Goal: Task Accomplishment & Management: Manage account settings

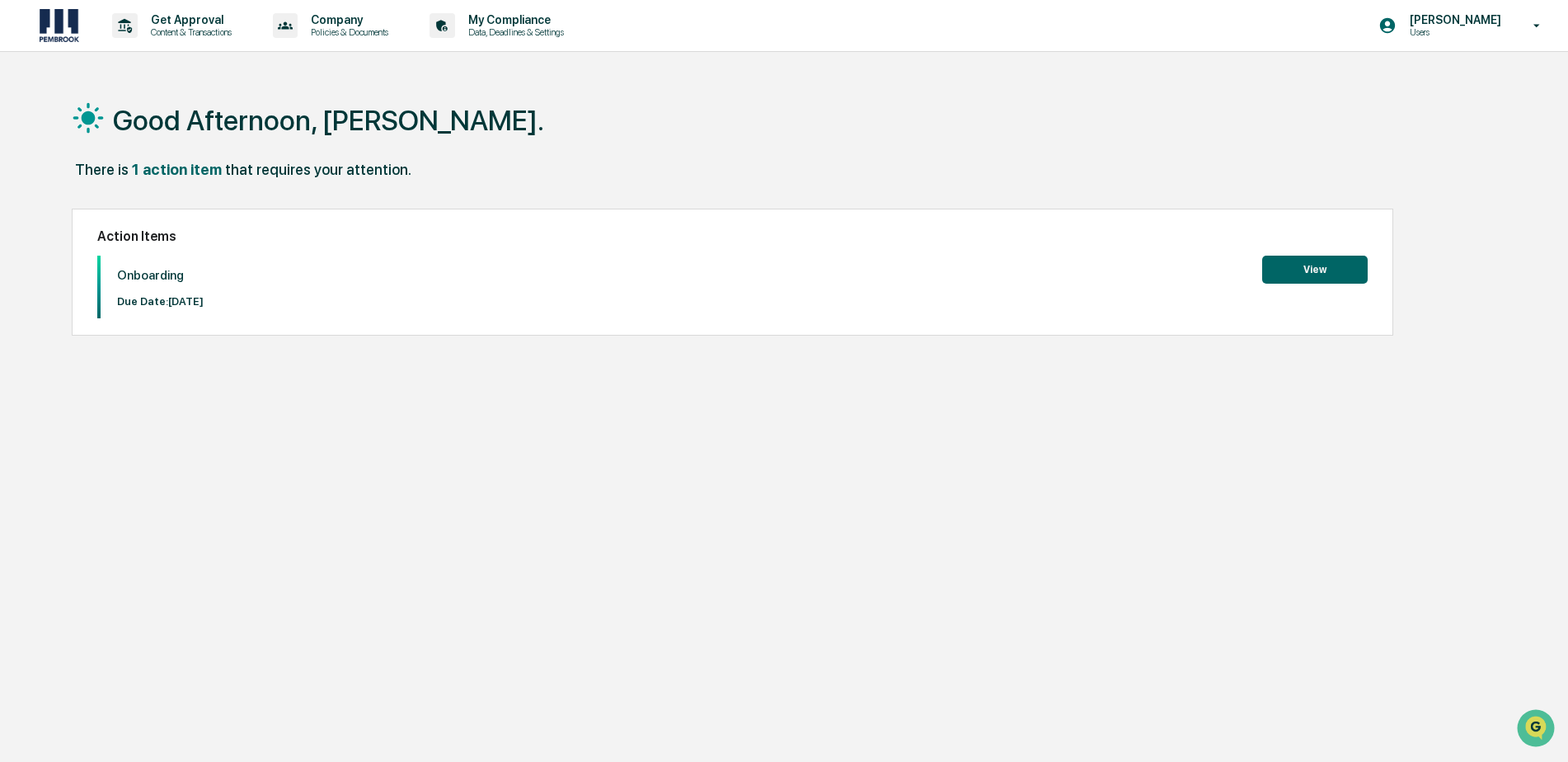
click at [1294, 263] on button "View" at bounding box center [1314, 269] width 106 height 28
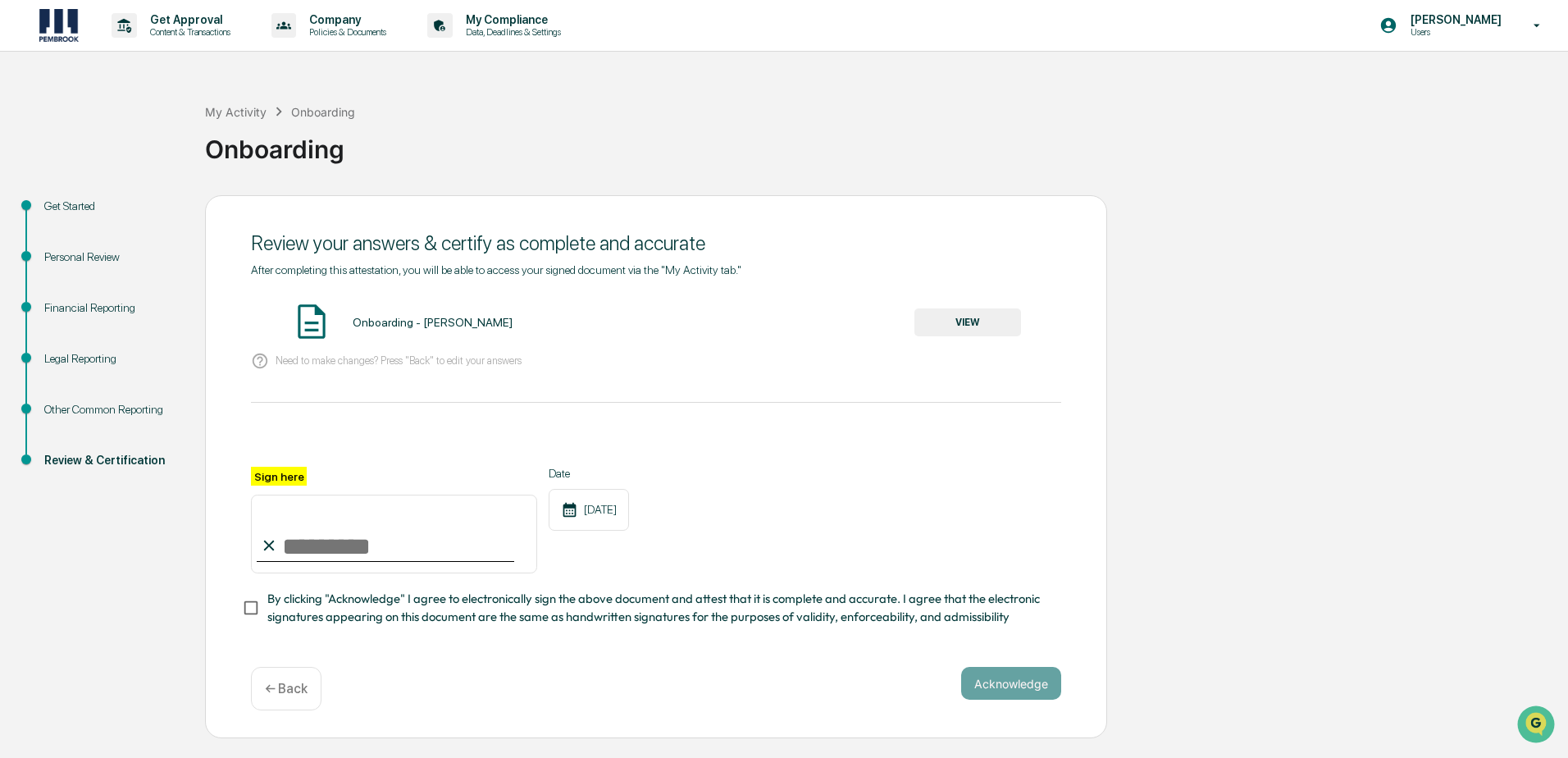
click at [320, 532] on input "Sign here" at bounding box center [394, 534] width 286 height 79
type input "**********"
drag, startPoint x: 1026, startPoint y: 687, endPoint x: 612, endPoint y: 708, distance: 414.5
click at [1025, 687] on button "Acknowledge" at bounding box center [1010, 683] width 100 height 33
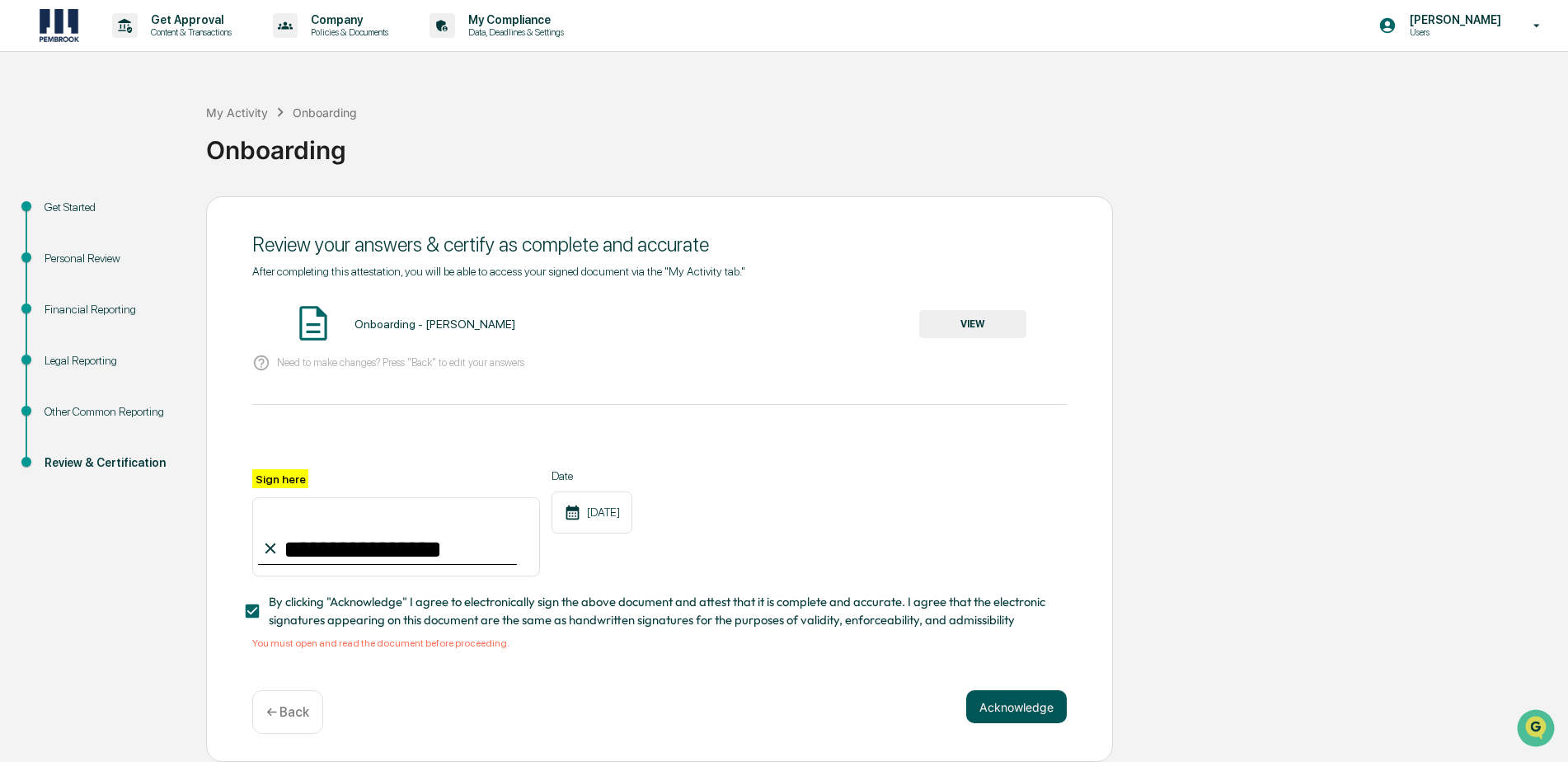
drag, startPoint x: 1018, startPoint y: 721, endPoint x: 999, endPoint y: 720, distance: 19.0
click at [1018, 720] on button "Acknowledge" at bounding box center [1016, 706] width 101 height 33
click at [1031, 704] on button "Acknowledge" at bounding box center [1016, 706] width 101 height 33
click at [959, 320] on button "VIEW" at bounding box center [973, 324] width 107 height 28
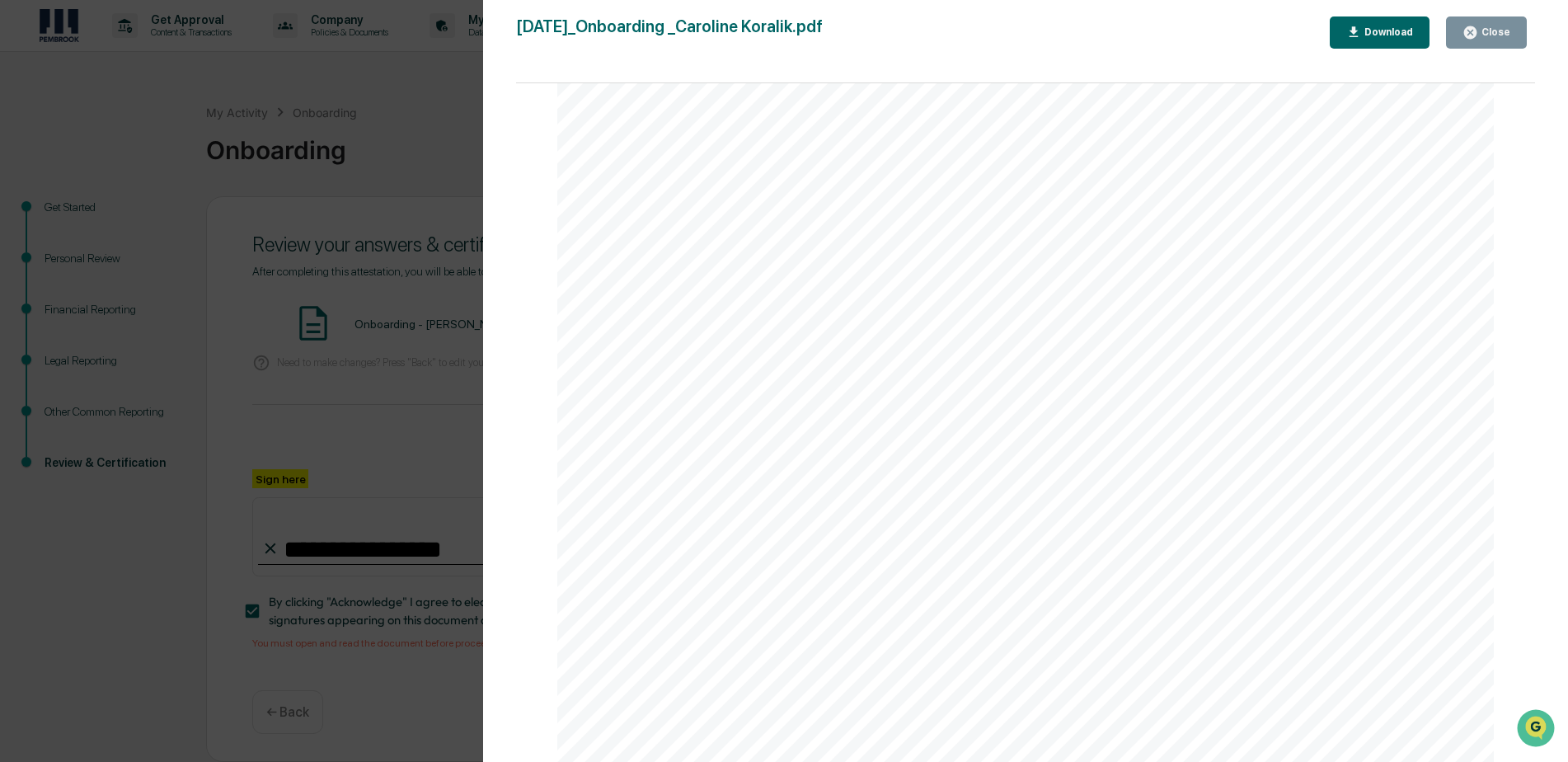
scroll to position [4822, 0]
drag, startPoint x: 1533, startPoint y: 410, endPoint x: 39, endPoint y: 30, distance: 1541.6
click at [1489, 45] on button "Close" at bounding box center [1487, 32] width 81 height 32
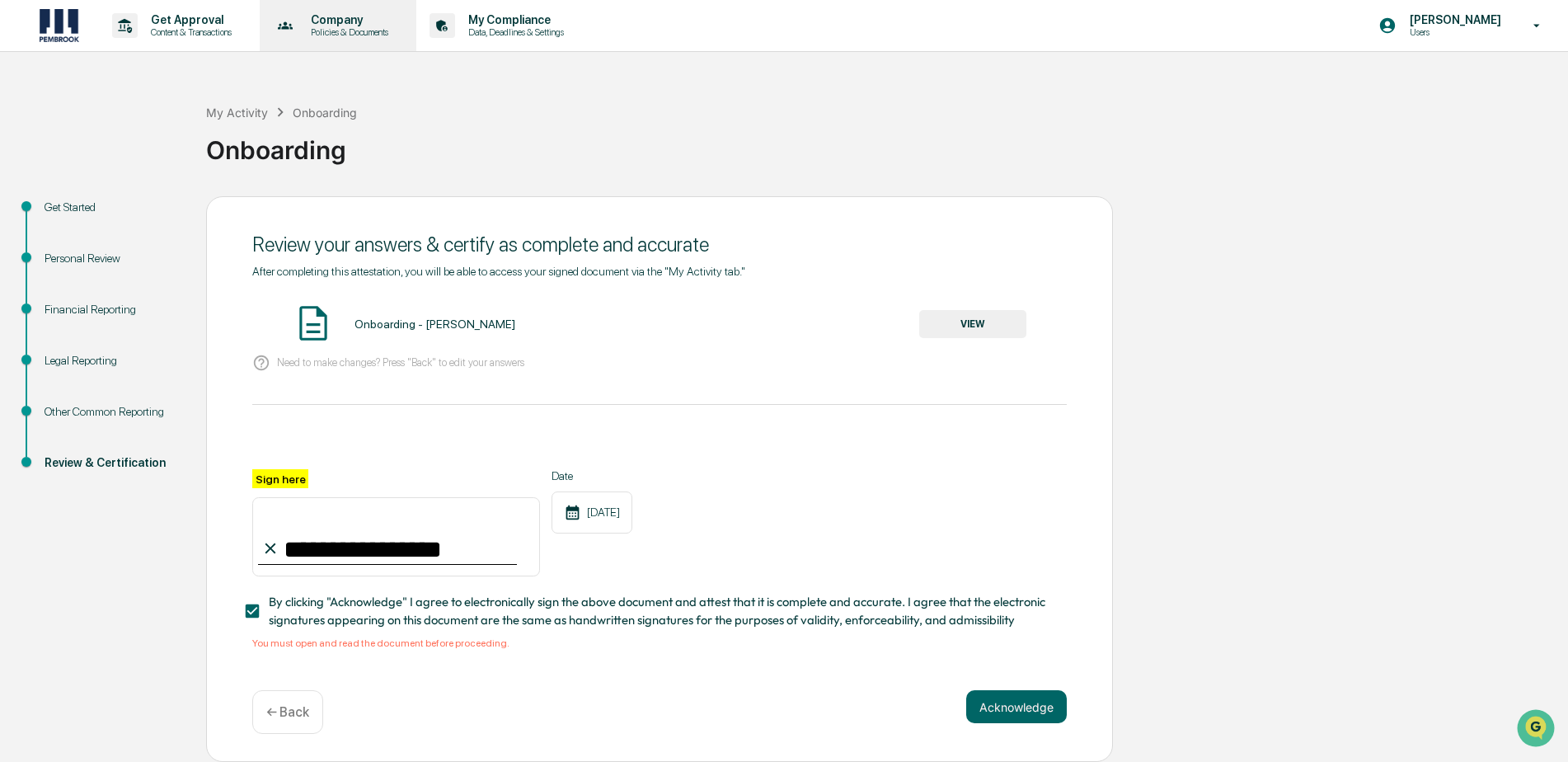
click at [316, 26] on p "Policies & Documents" at bounding box center [347, 32] width 99 height 12
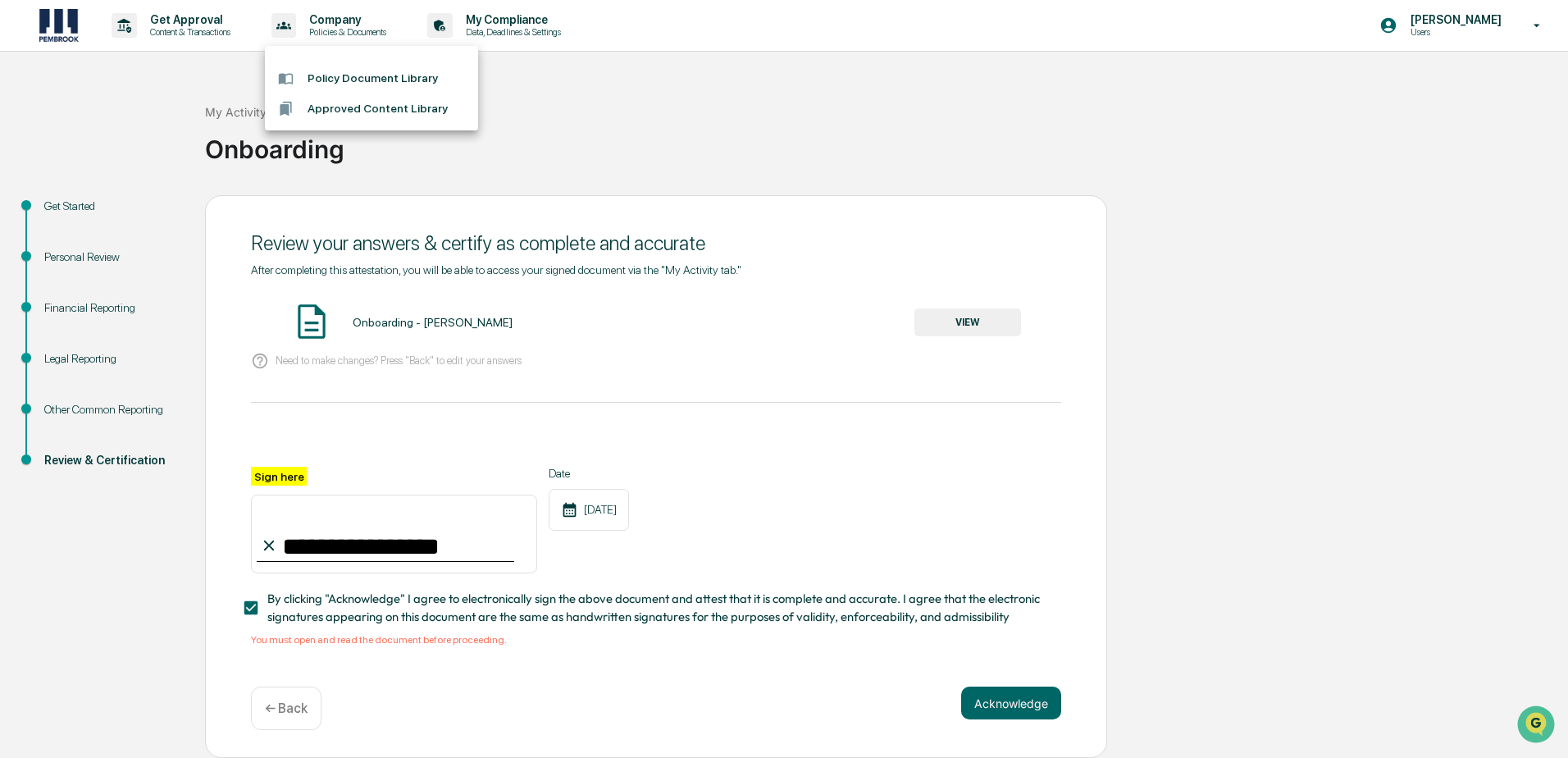
click at [346, 84] on li "Policy Document Library" at bounding box center [371, 78] width 213 height 30
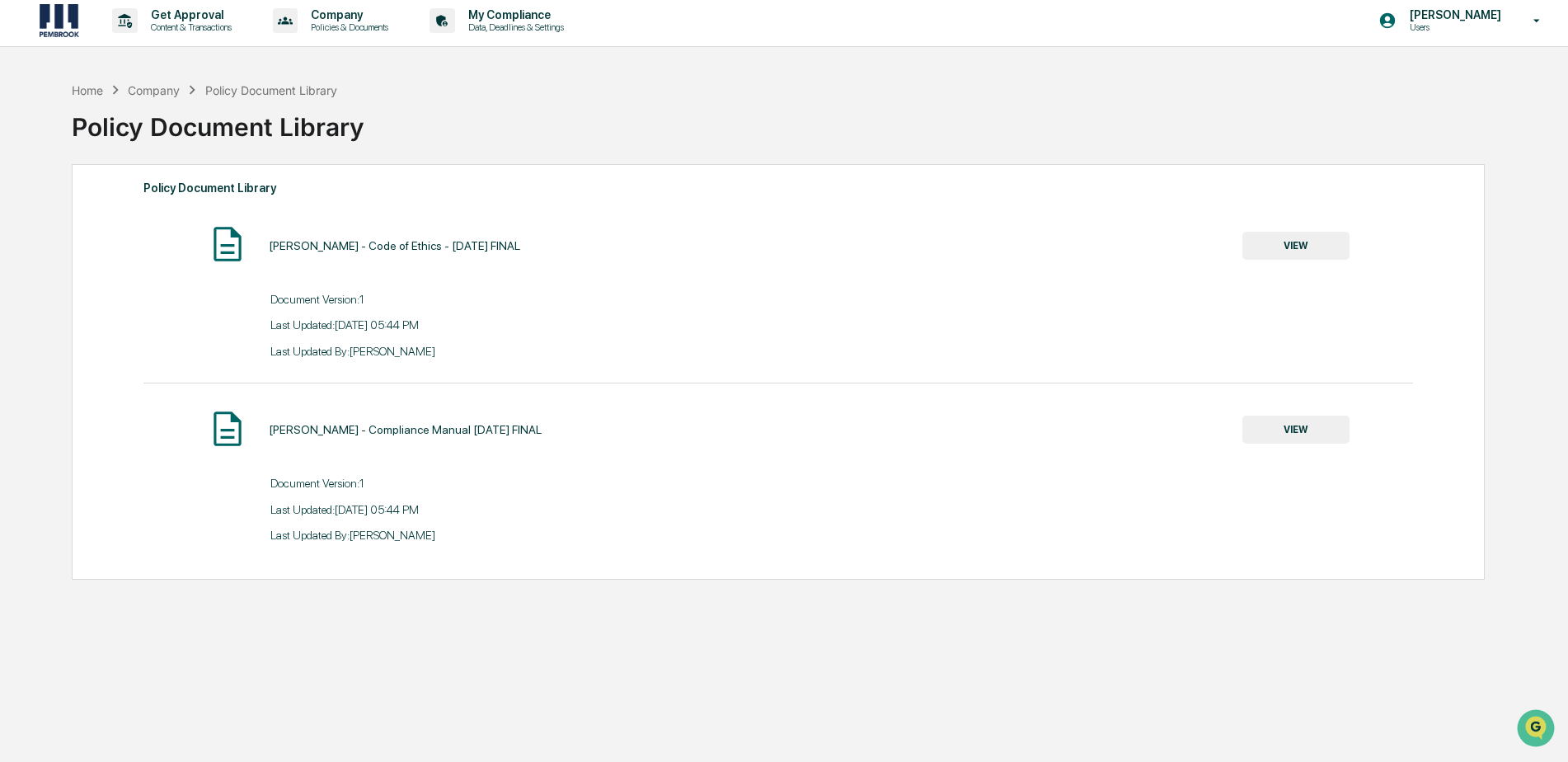
click at [1264, 245] on button "VIEW" at bounding box center [1296, 245] width 107 height 28
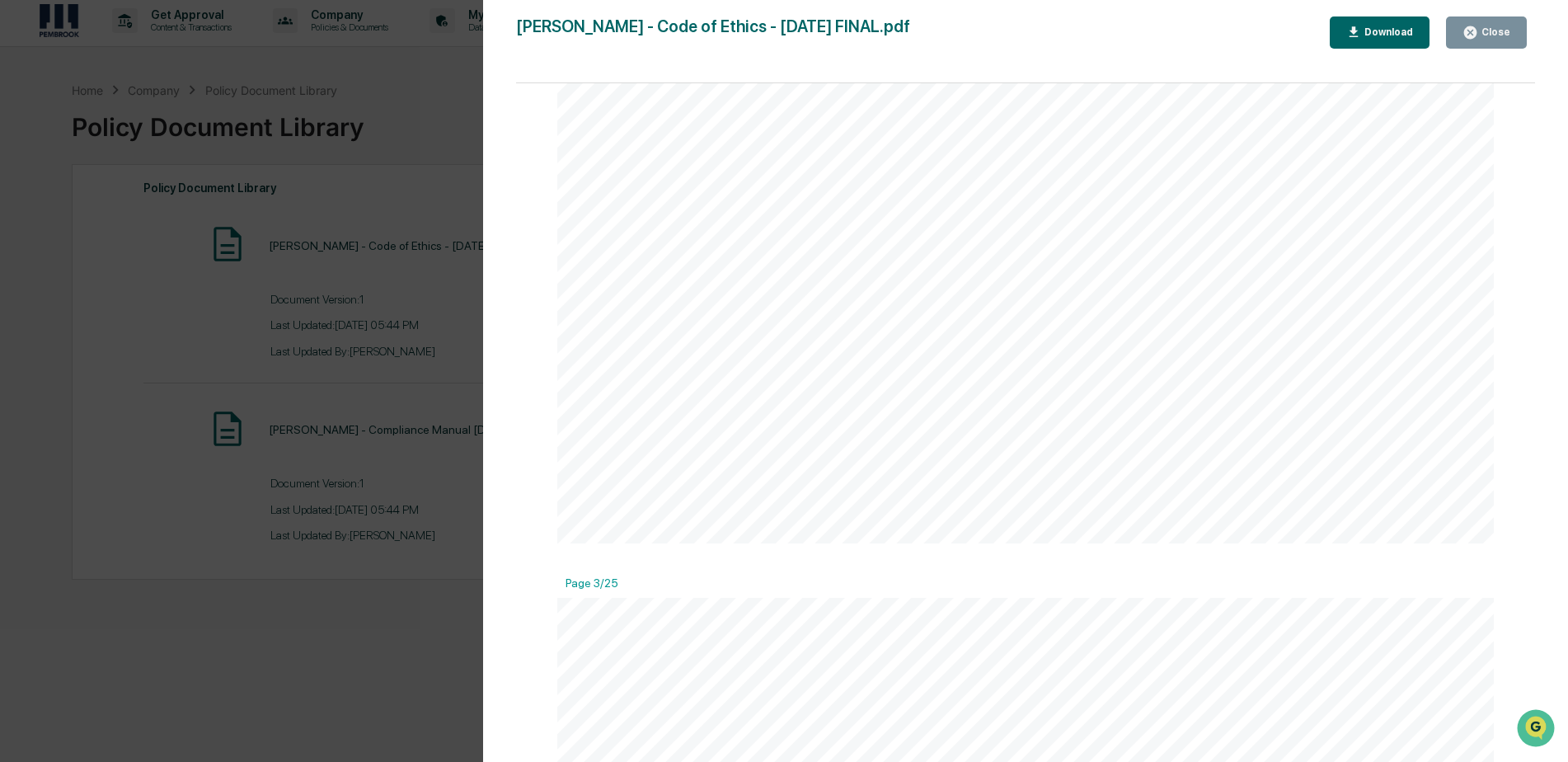
scroll to position [2061, 0]
click at [1470, 34] on icon "button" at bounding box center [1470, 32] width 13 height 13
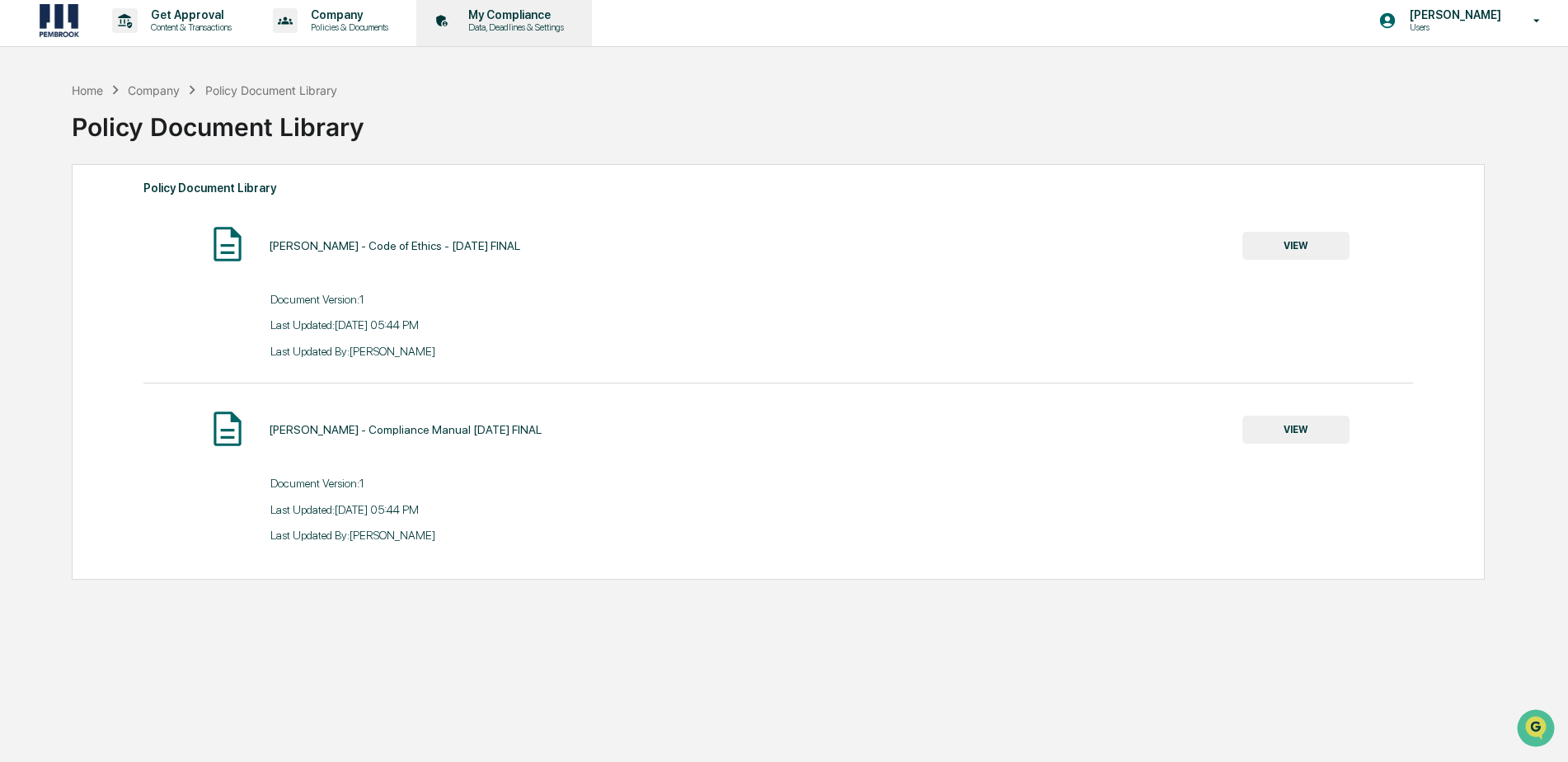
click at [500, 27] on p "Data, Deadlines & Settings" at bounding box center [513, 27] width 117 height 12
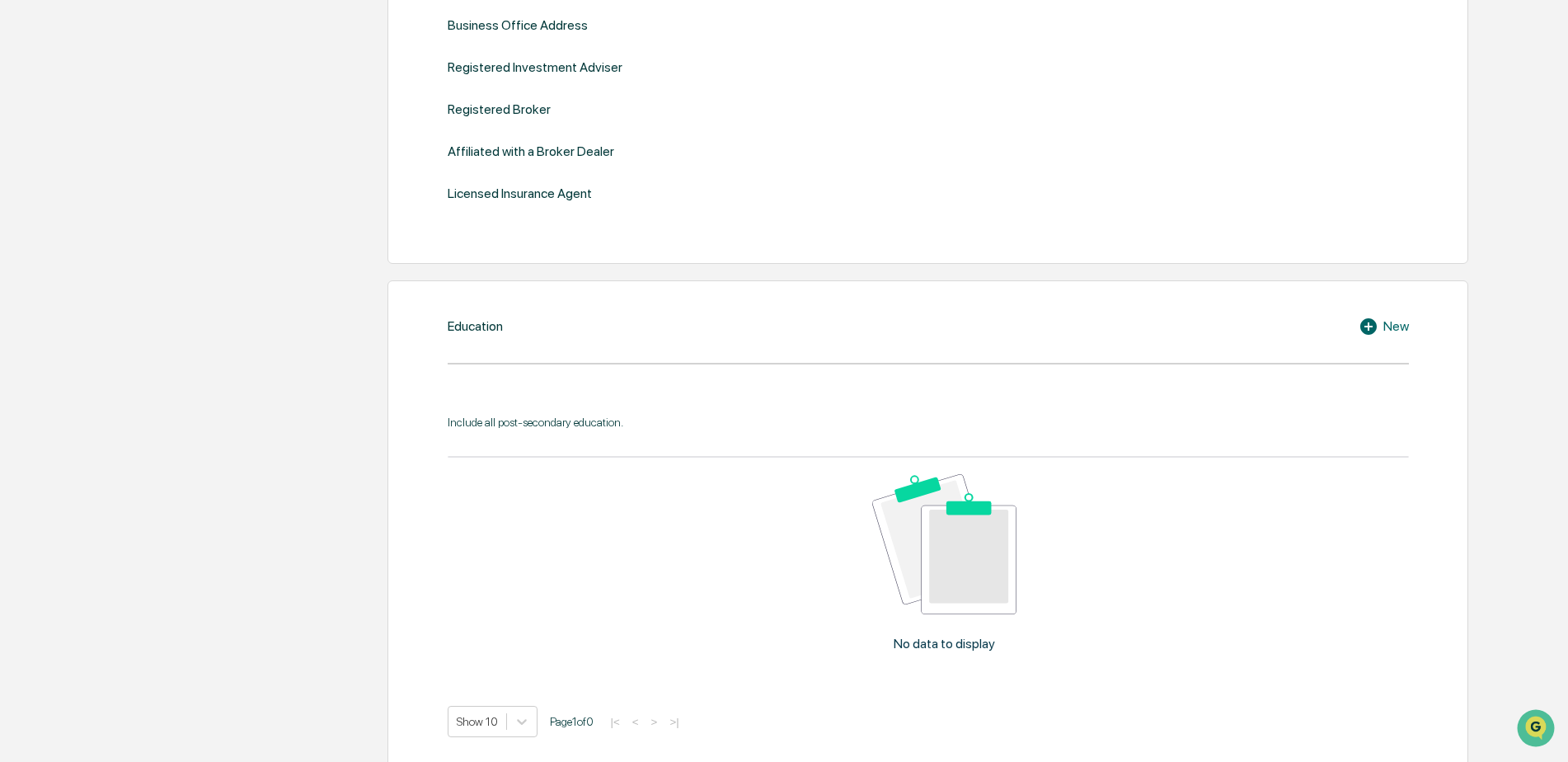
scroll to position [665, 0]
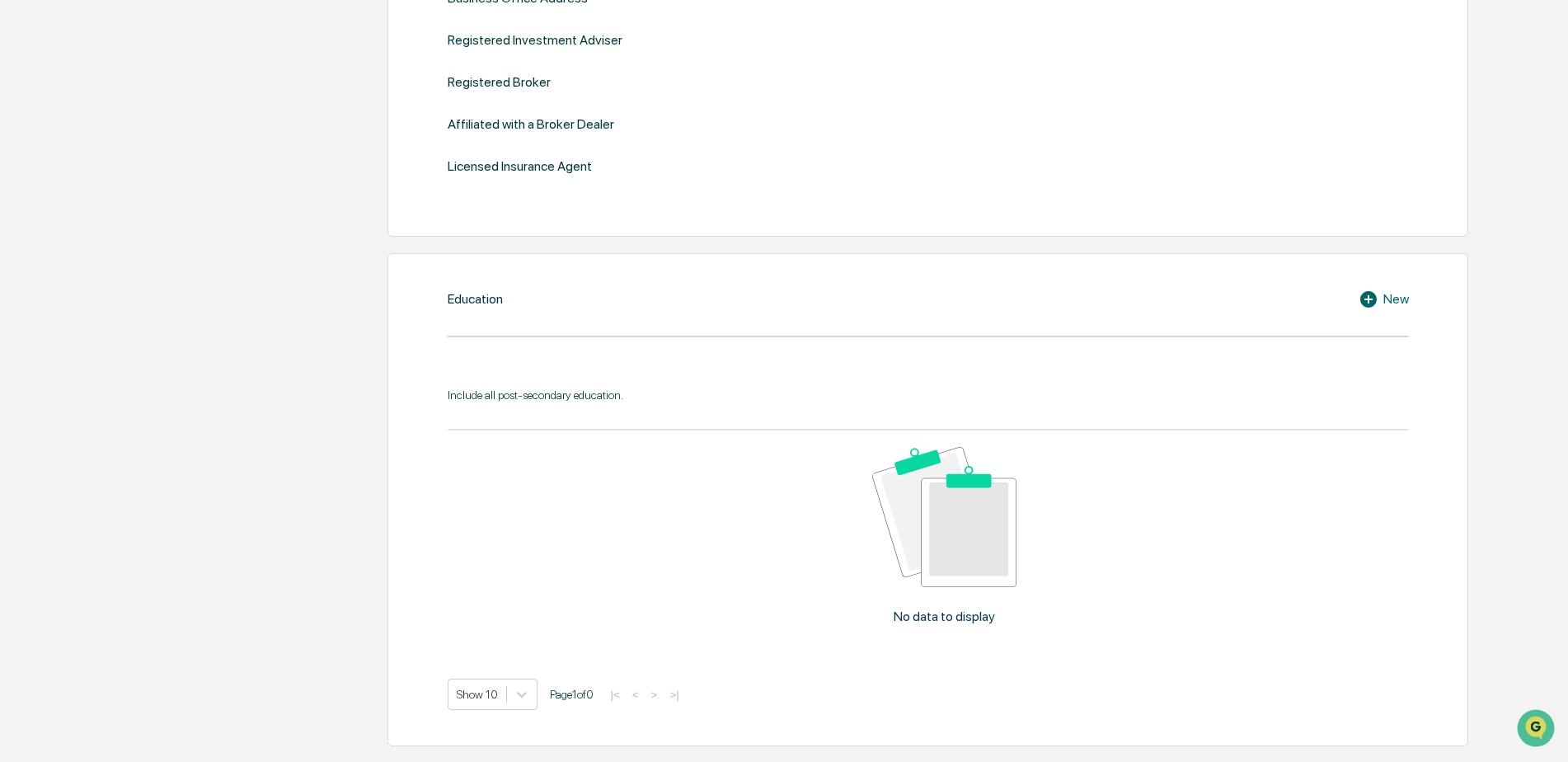
click at [1362, 295] on icon at bounding box center [1368, 299] width 16 height 16
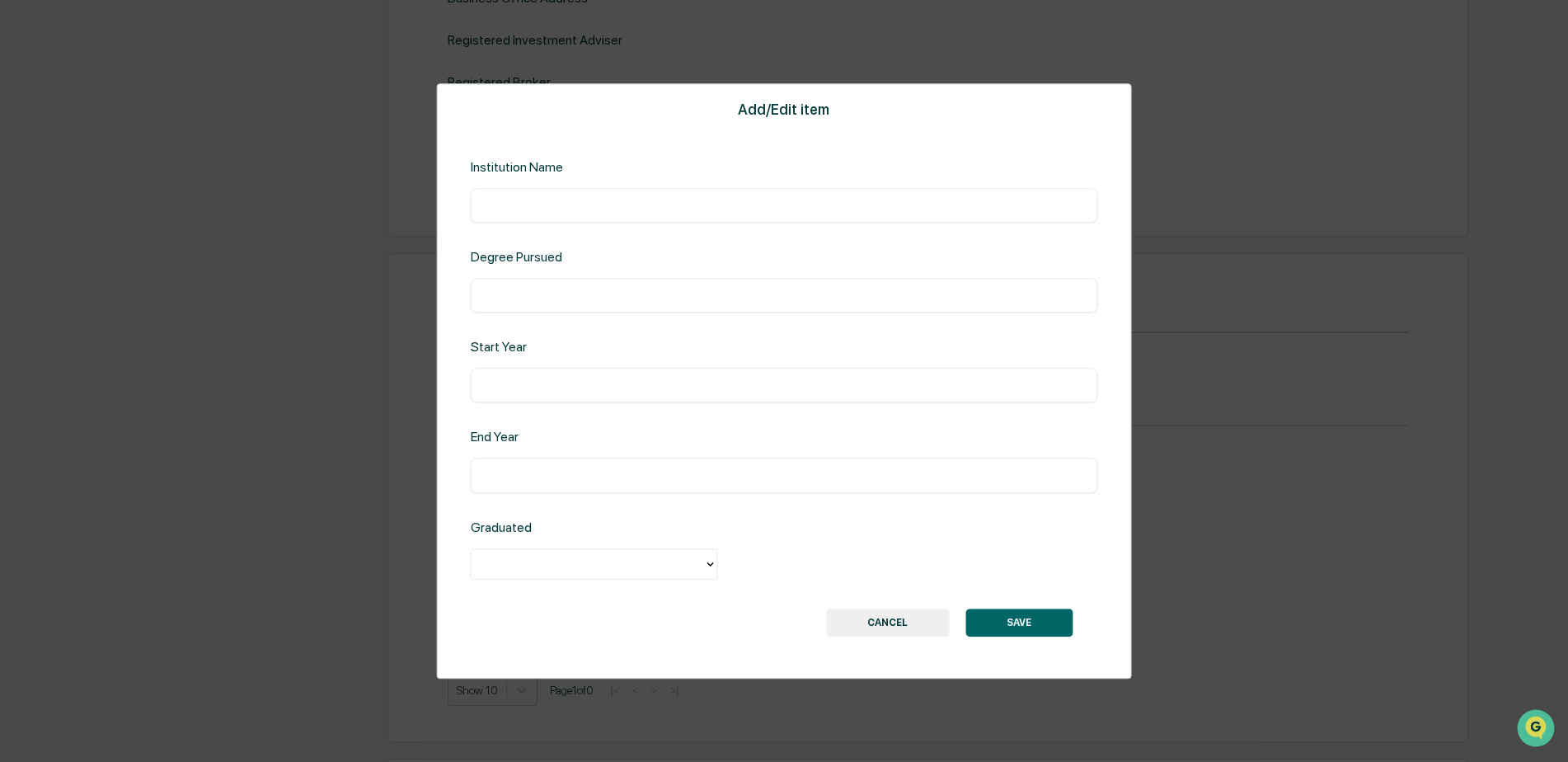
click at [906, 631] on button "CANCEL" at bounding box center [887, 622] width 123 height 28
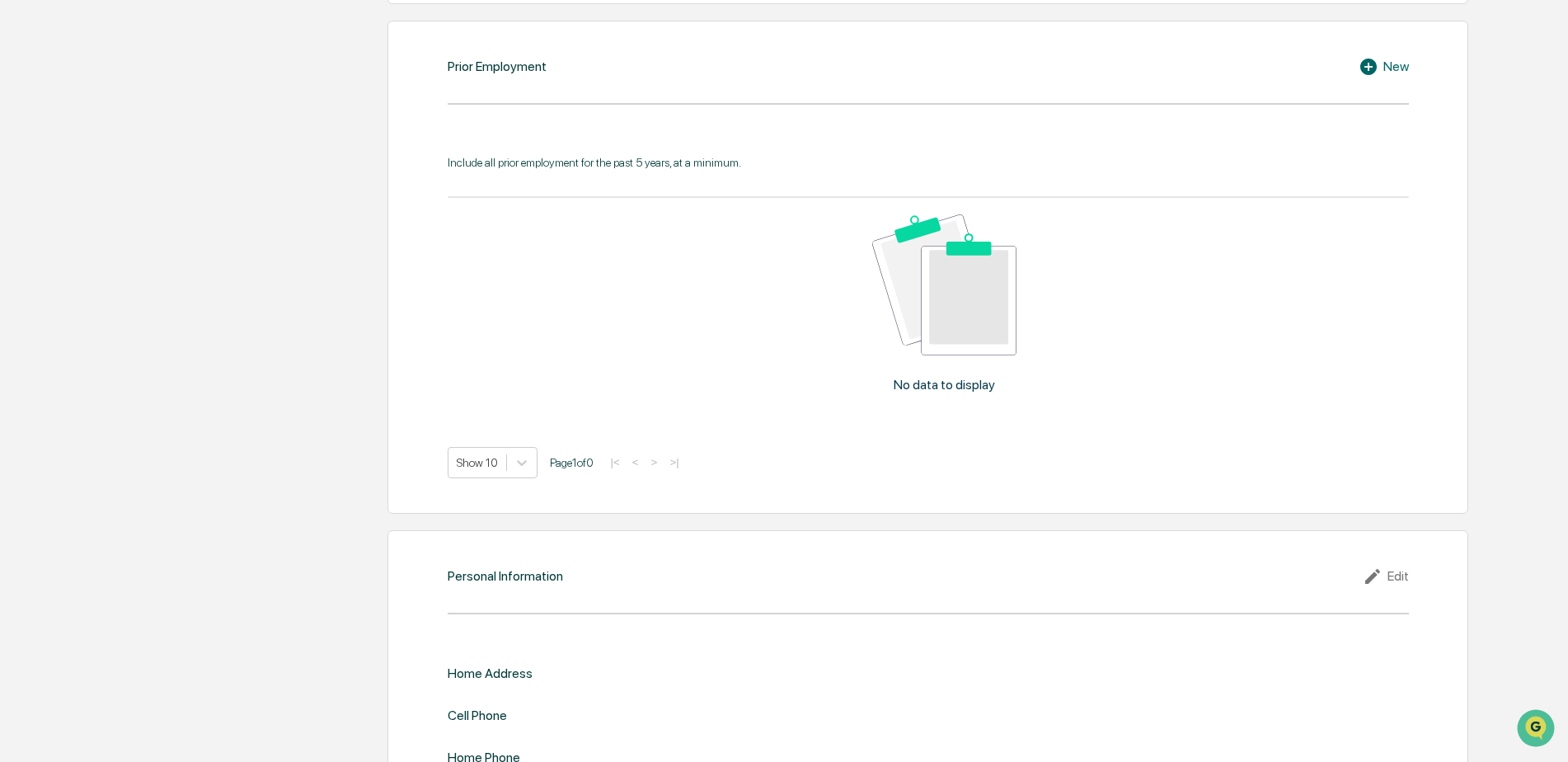
scroll to position [1480, 0]
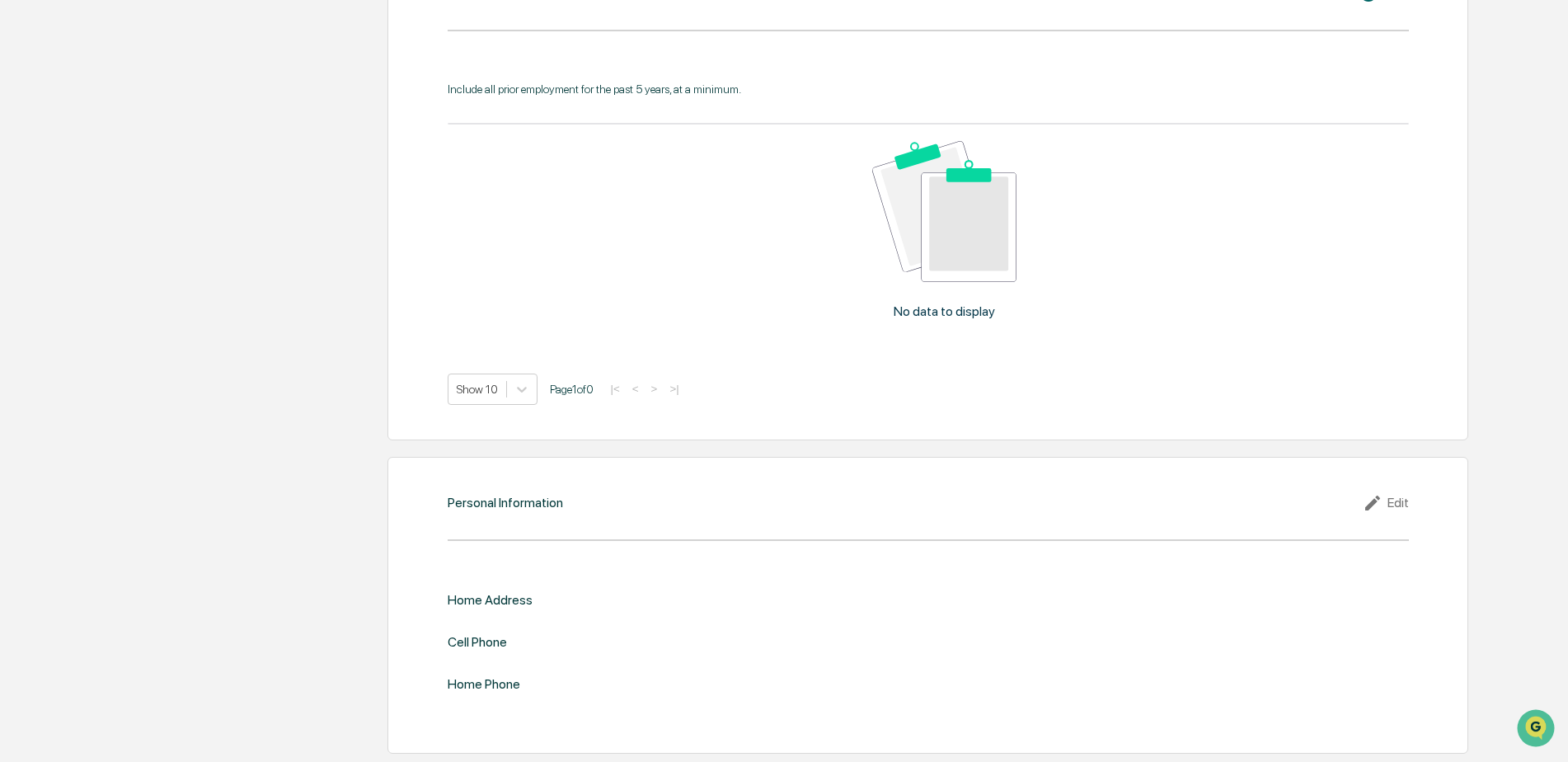
click at [493, 595] on div "Home Address" at bounding box center [490, 600] width 85 height 16
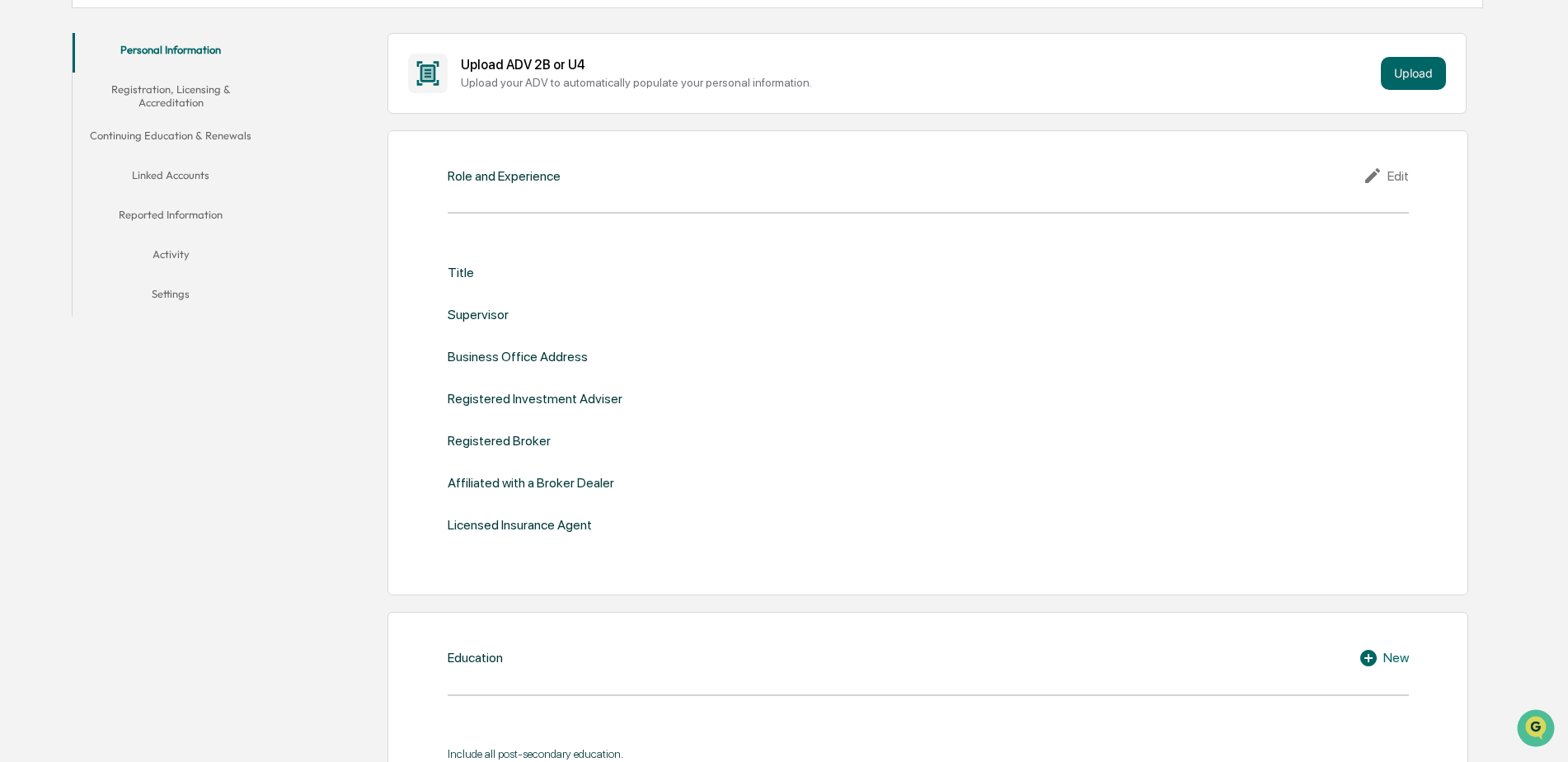
scroll to position [304, 0]
click at [184, 180] on button "Linked Accounts" at bounding box center [171, 180] width 197 height 40
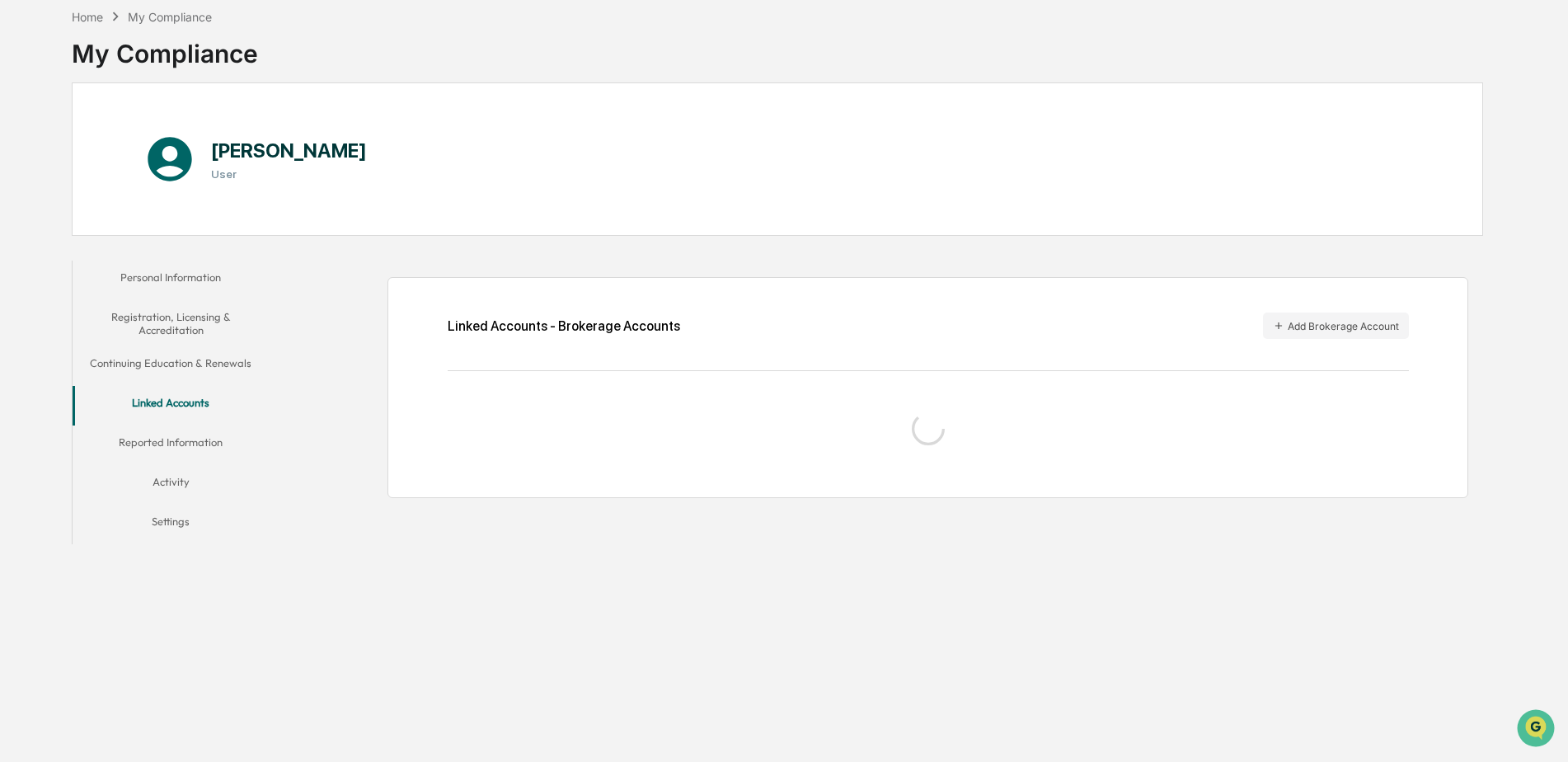
scroll to position [79, 0]
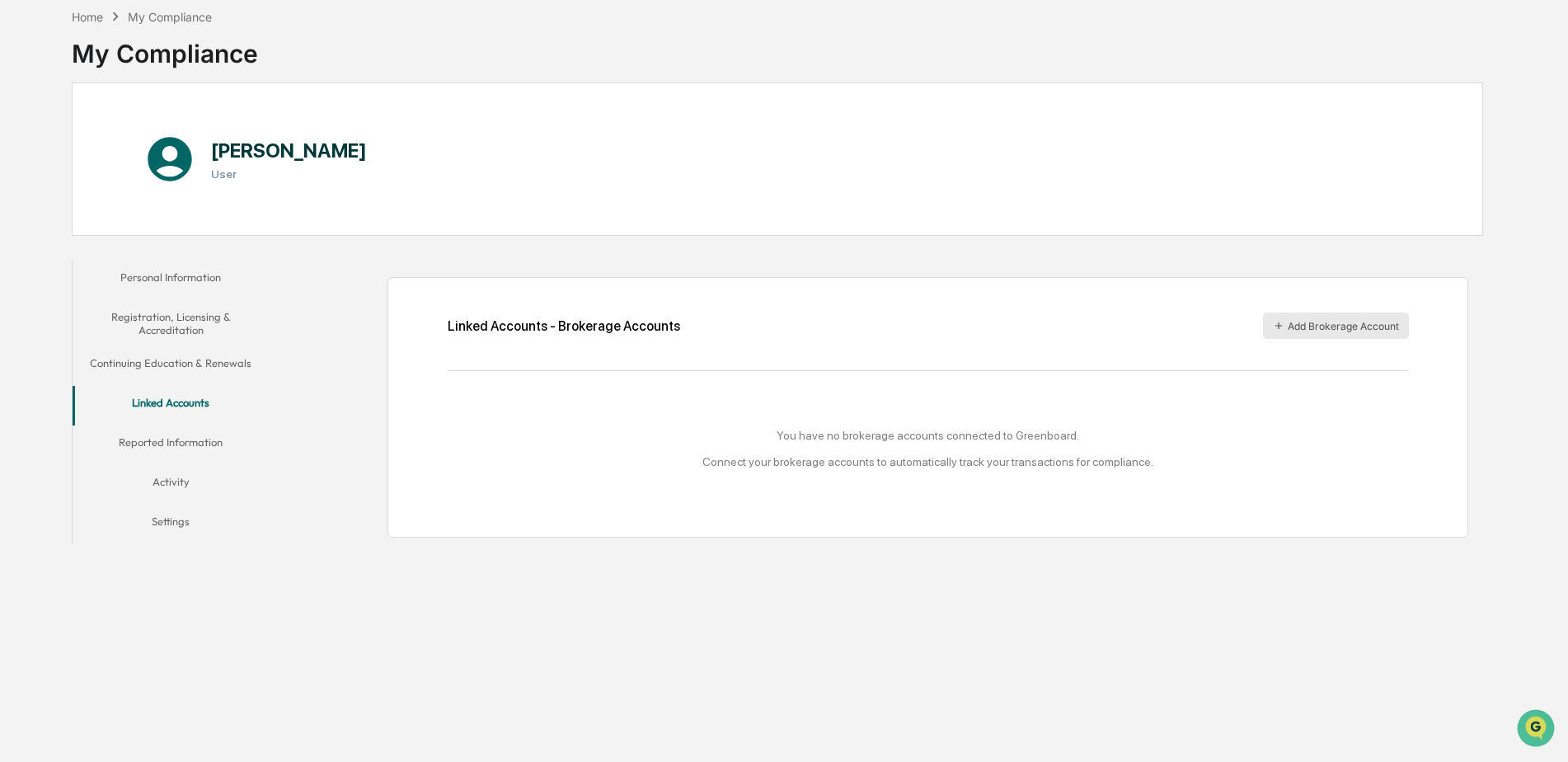
click at [1319, 328] on button "Add Brokerage Account" at bounding box center [1335, 325] width 146 height 26
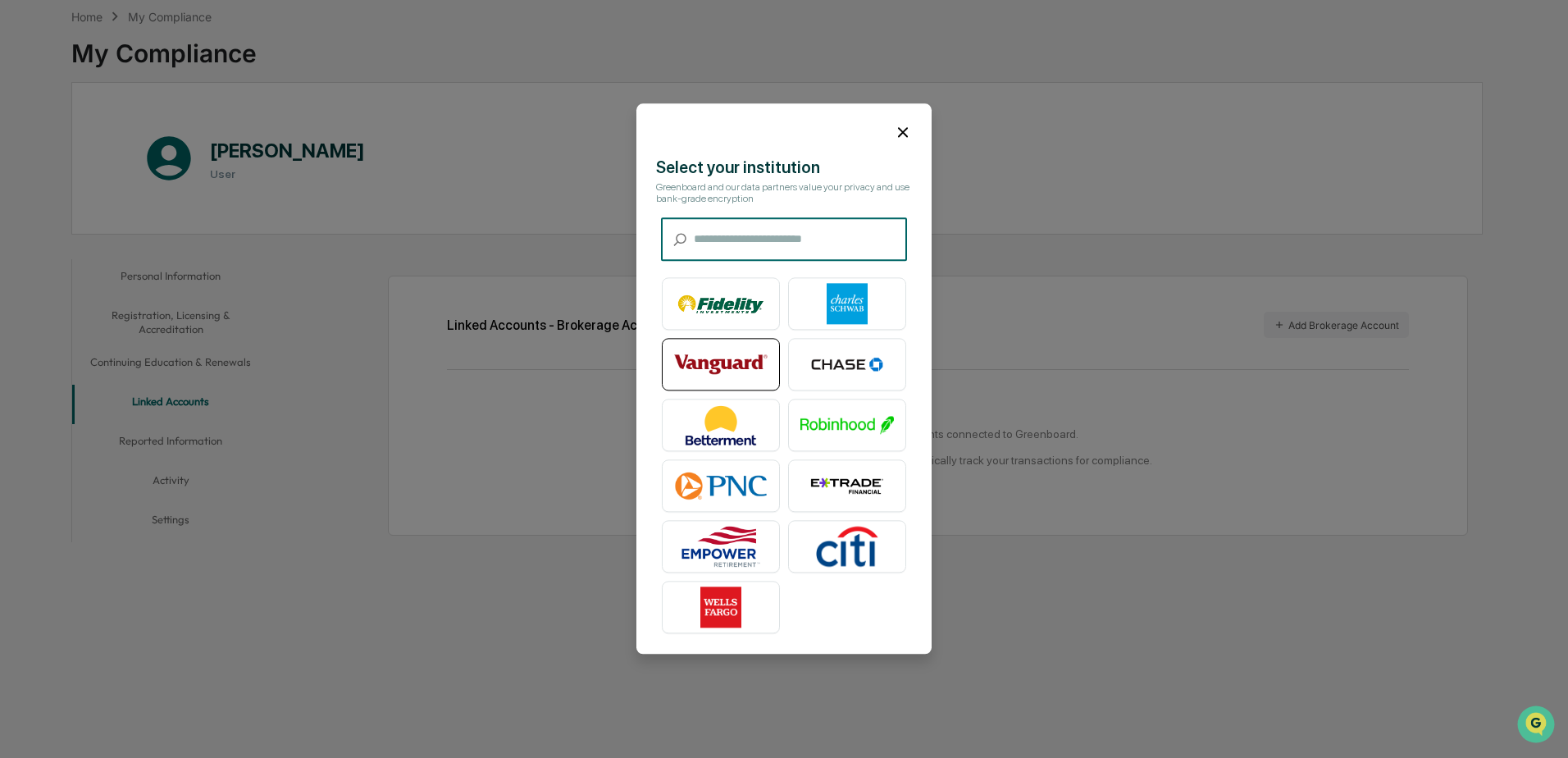
click at [737, 366] on img at bounding box center [720, 364] width 93 height 41
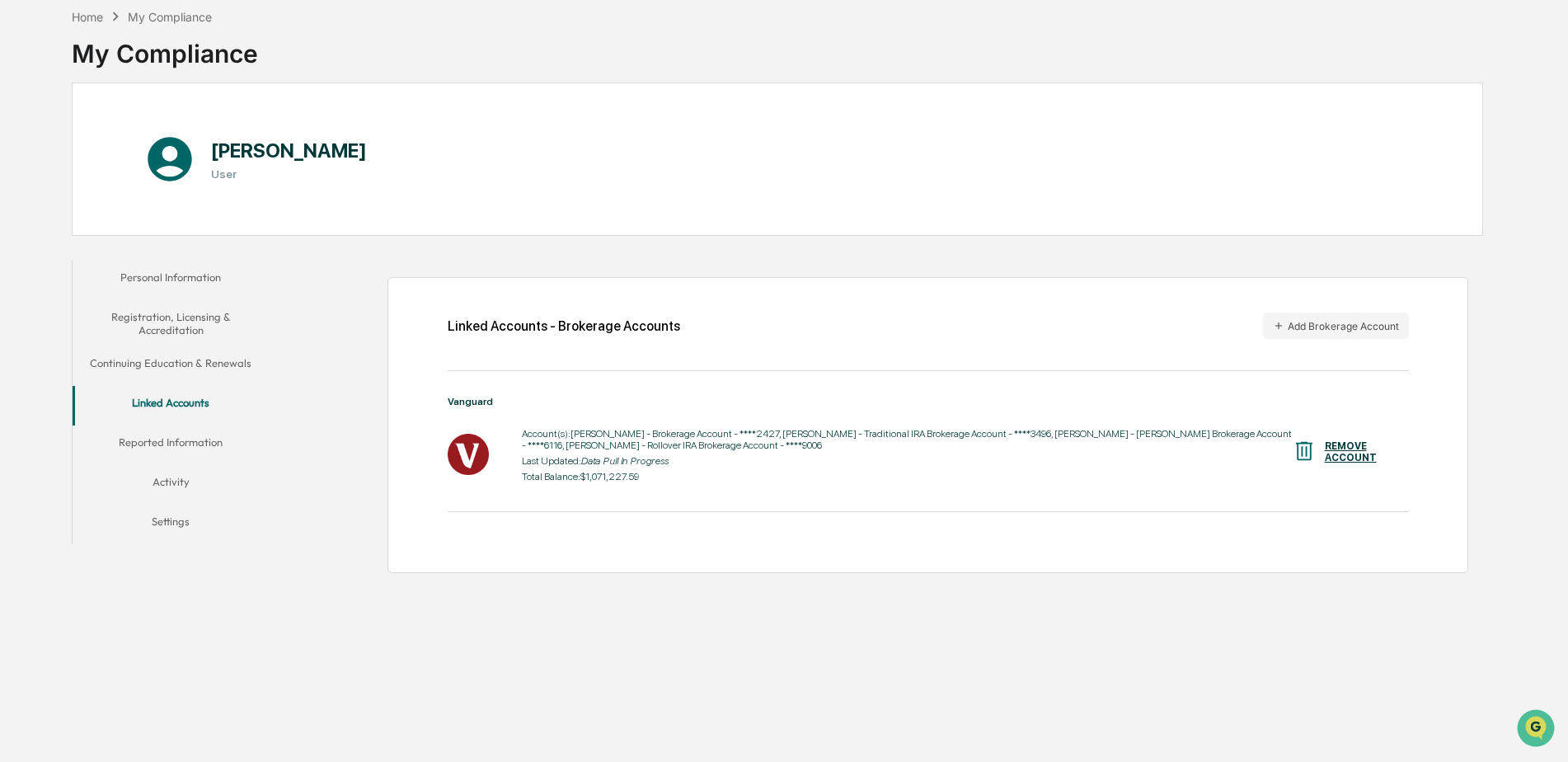
click at [175, 489] on button "Activity" at bounding box center [171, 485] width 197 height 40
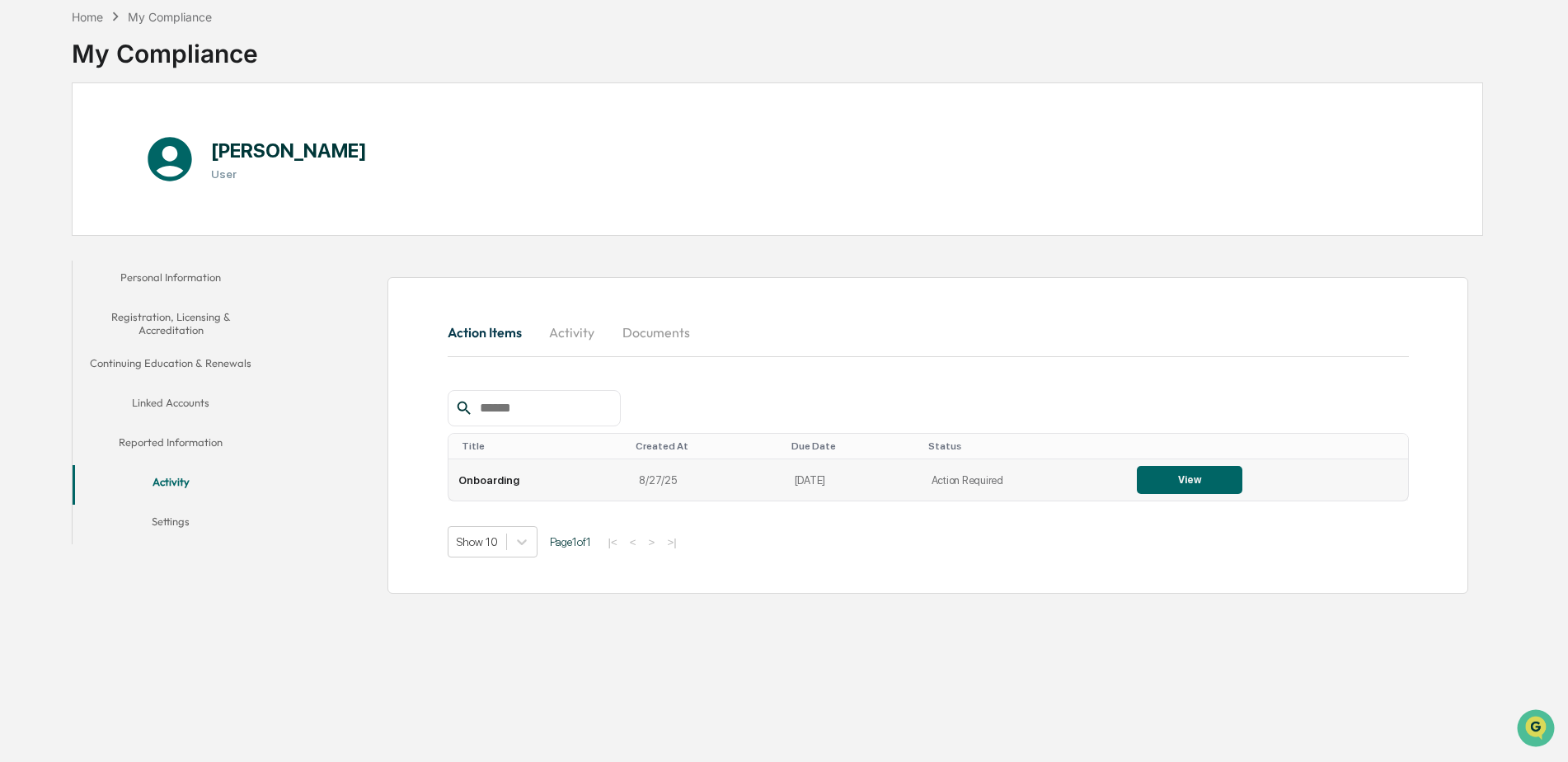
click at [1187, 485] on button "View" at bounding box center [1189, 480] width 106 height 28
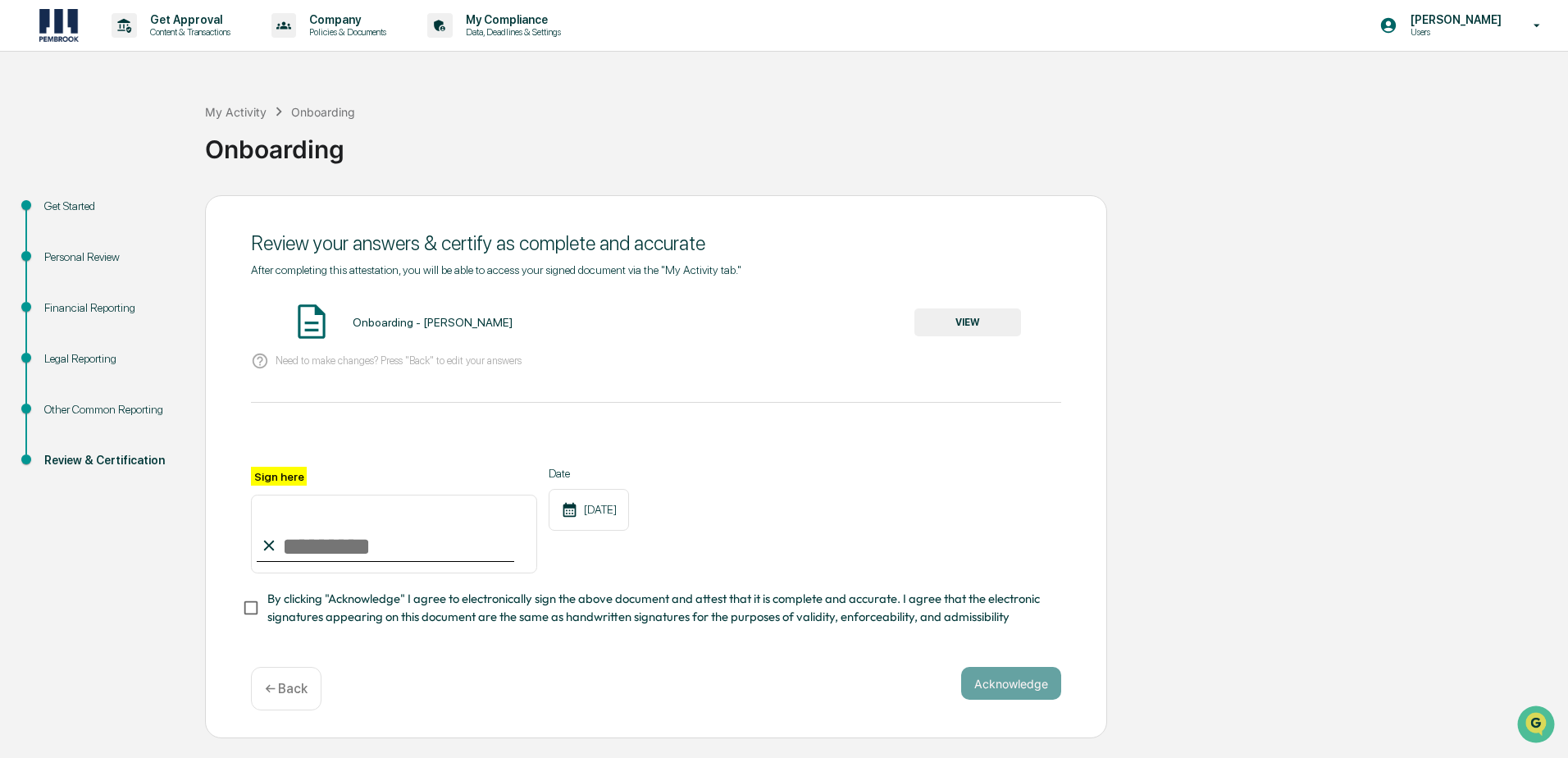
click at [374, 541] on input "Sign here" at bounding box center [394, 534] width 286 height 79
click at [370, 536] on input "Sign here" at bounding box center [394, 534] width 286 height 79
type input "**********"
click at [999, 688] on button "Acknowledge" at bounding box center [1010, 683] width 100 height 33
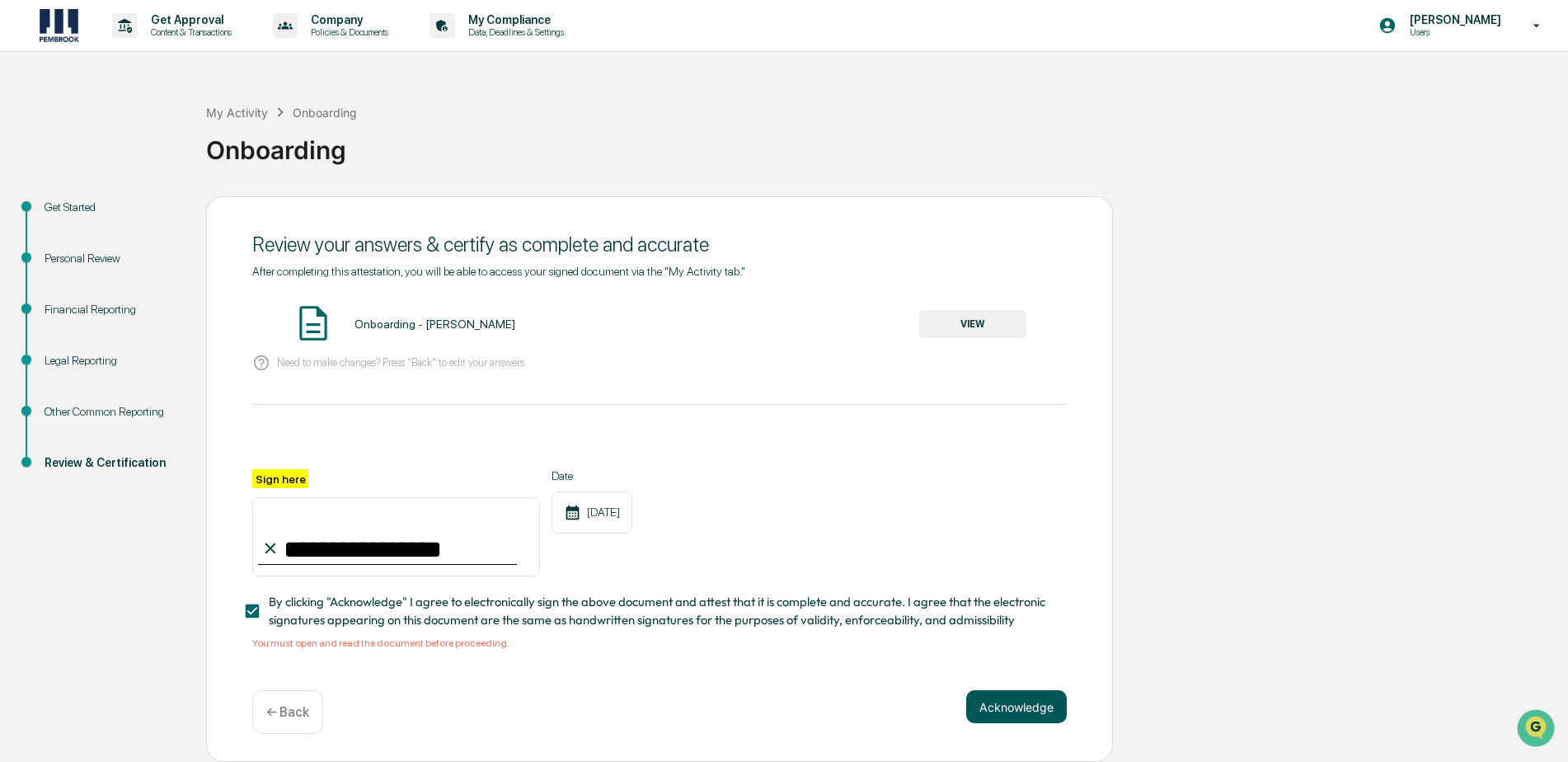
click at [991, 708] on button "Acknowledge" at bounding box center [1016, 706] width 101 height 33
click at [961, 320] on button "VIEW" at bounding box center [973, 324] width 107 height 28
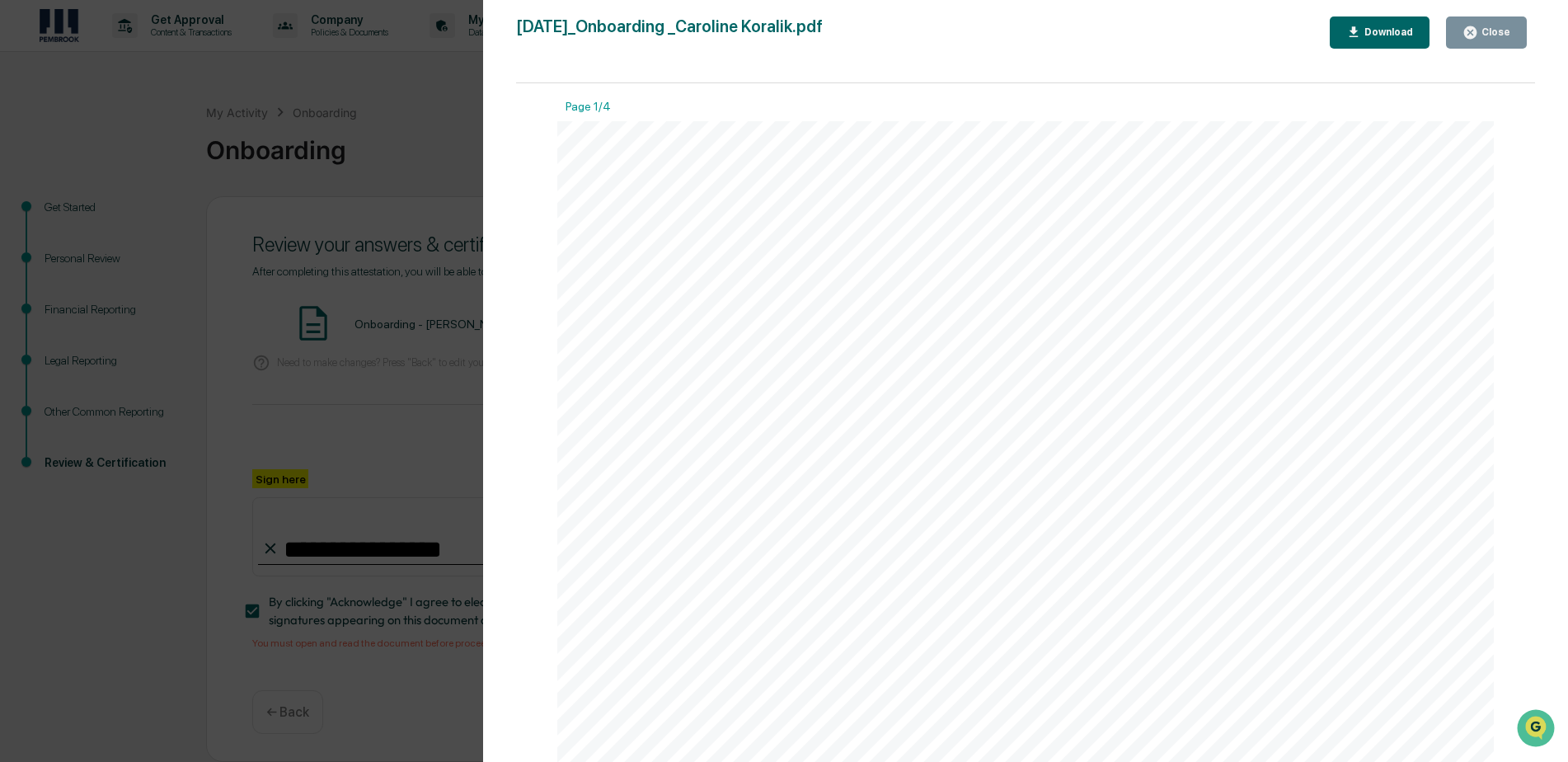
click at [1483, 31] on div "Close" at bounding box center [1494, 32] width 32 height 12
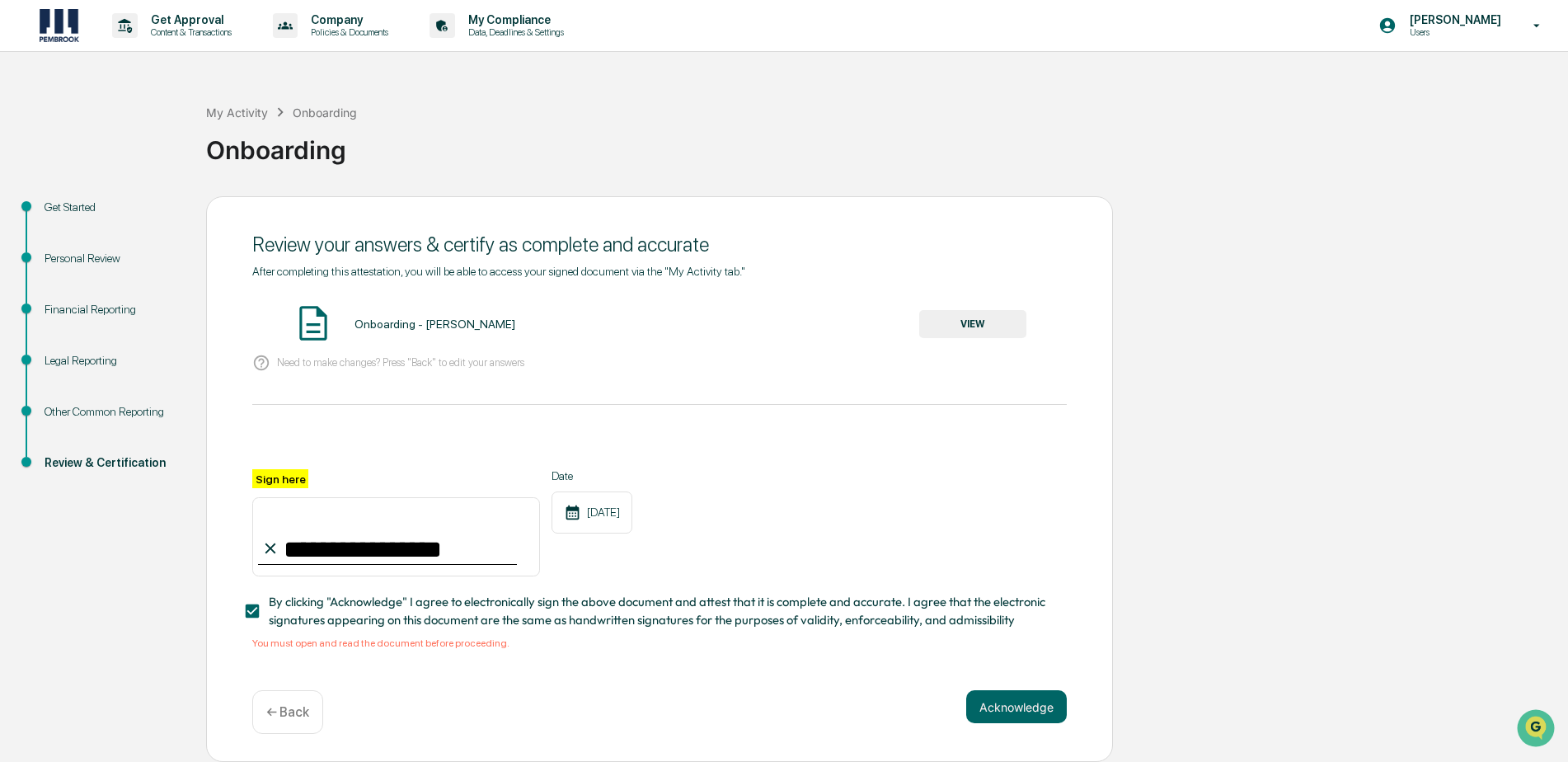
scroll to position [5, 0]
click at [544, 26] on p "Data, Deadlines & Settings" at bounding box center [513, 32] width 117 height 12
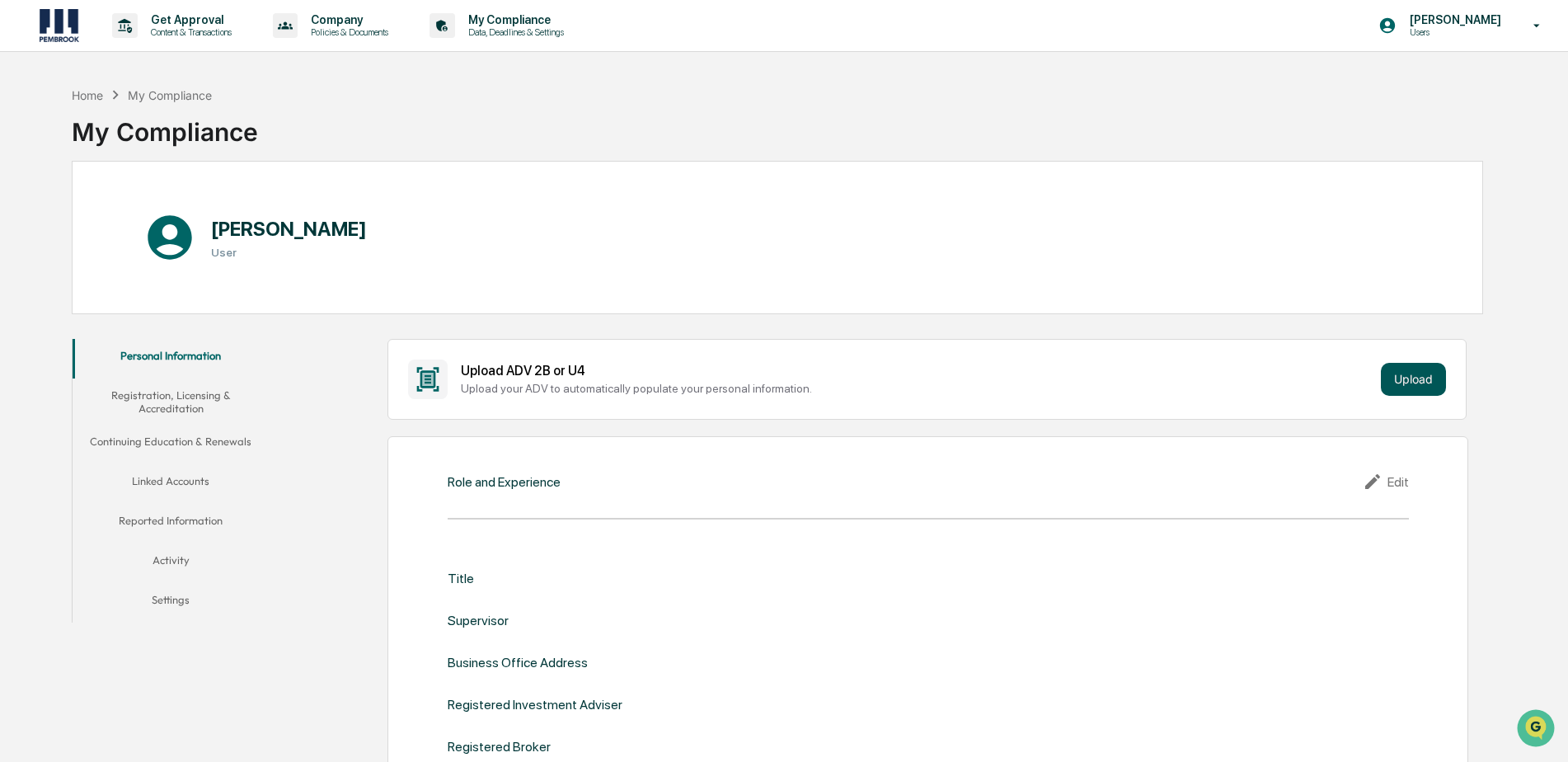
click at [1406, 376] on button "Upload" at bounding box center [1413, 379] width 65 height 33
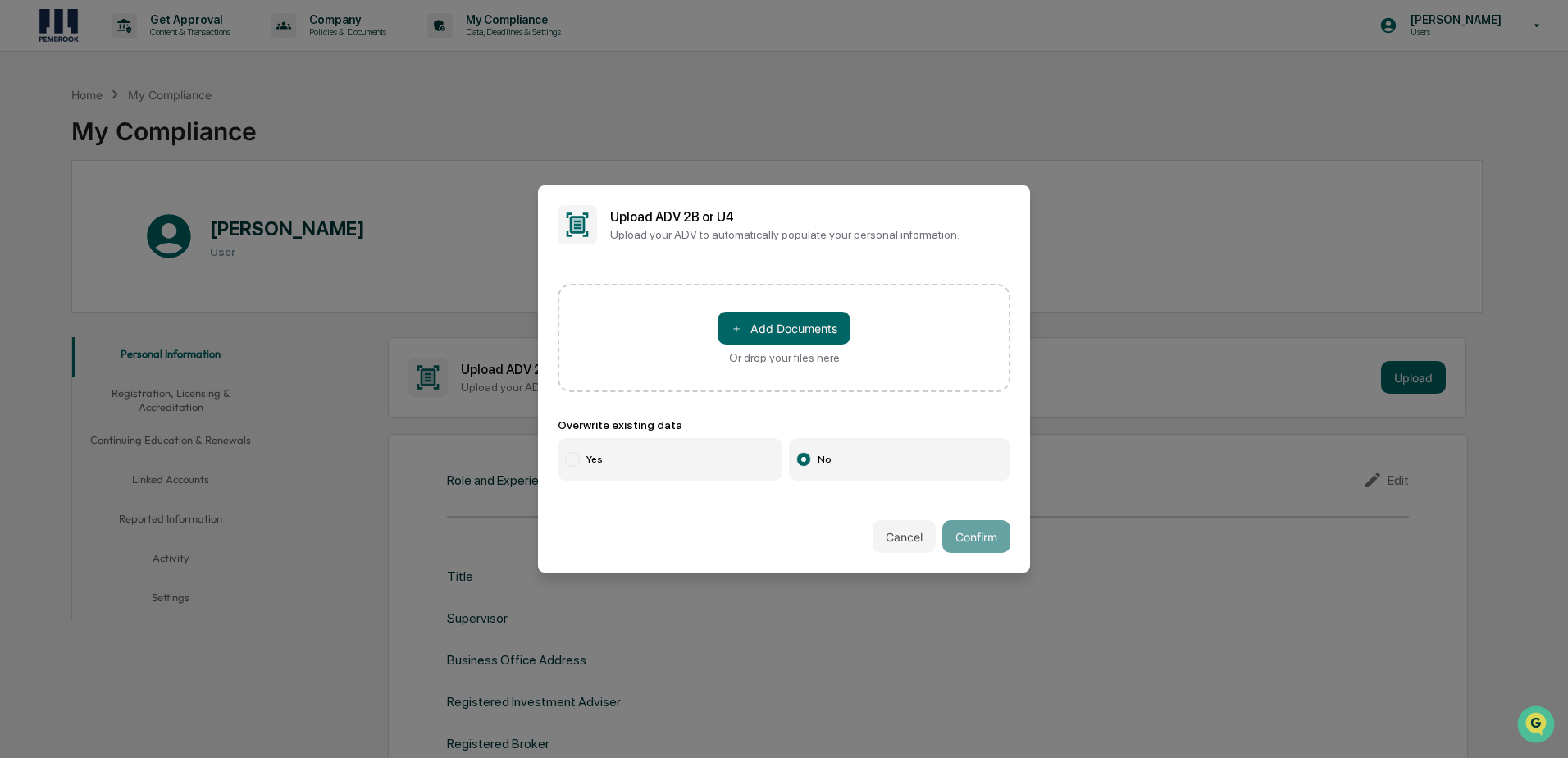
click at [896, 527] on button "Cancel" at bounding box center [903, 536] width 63 height 33
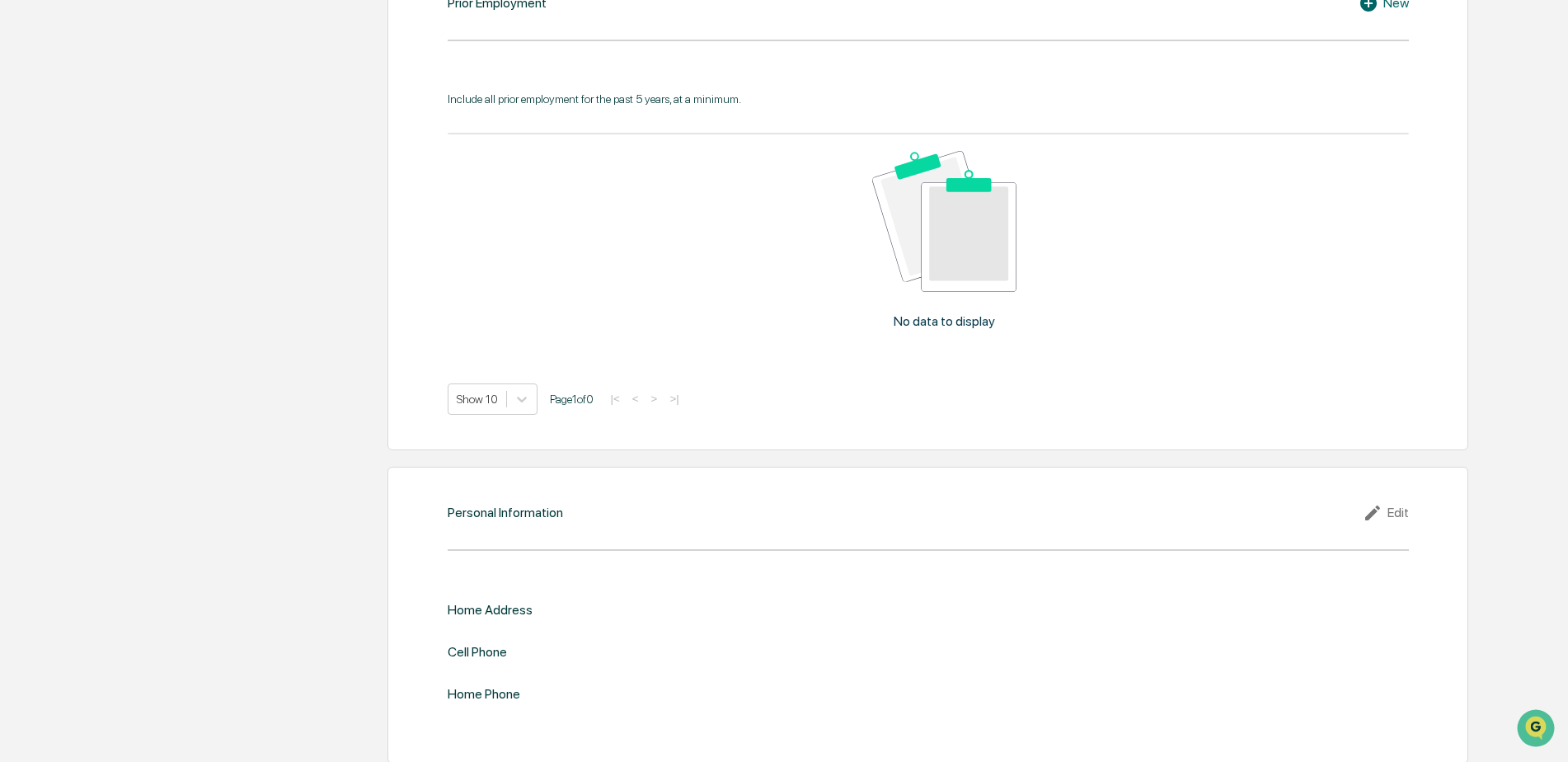
scroll to position [1480, 0]
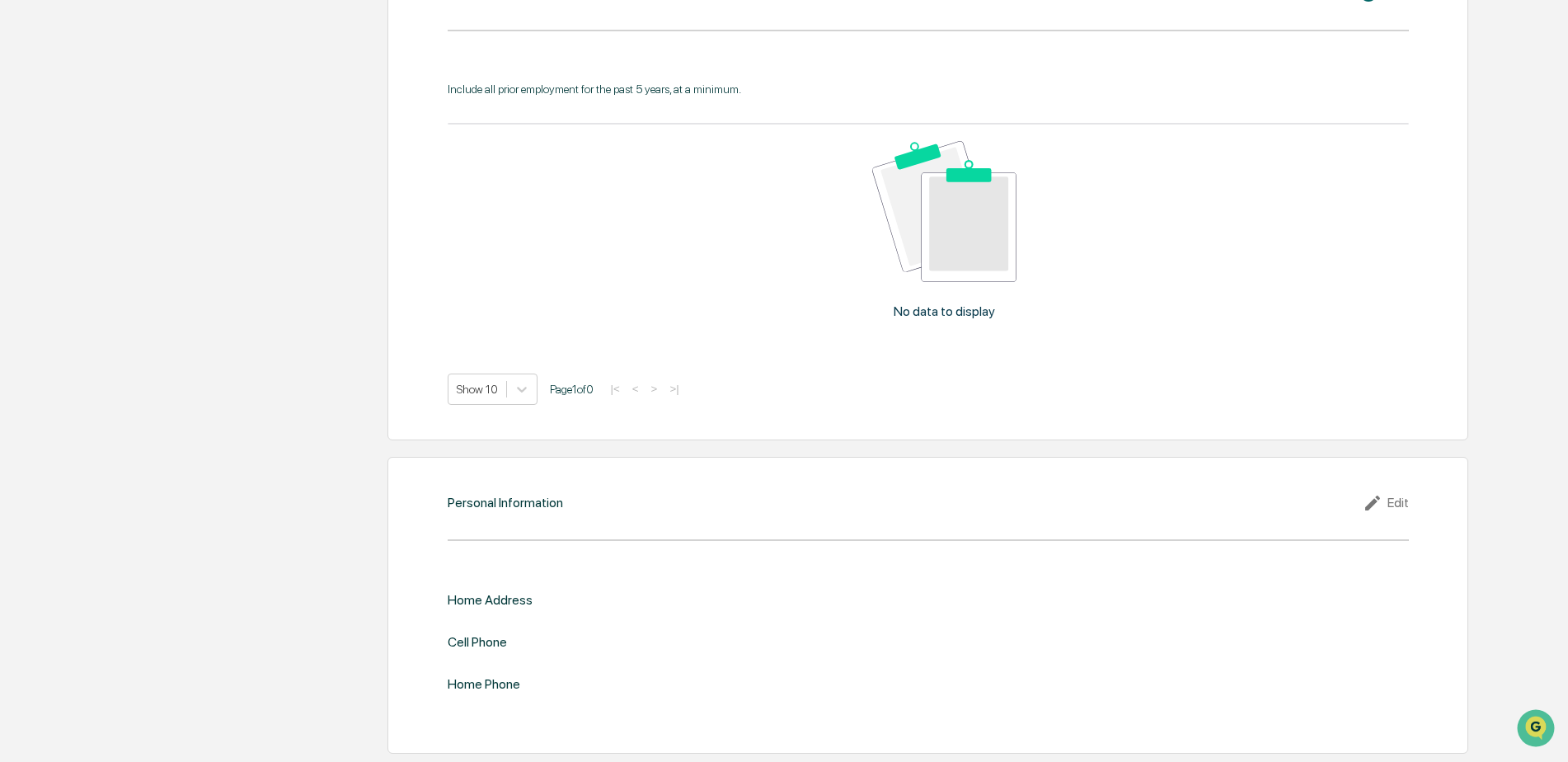
click at [1398, 502] on div "Edit" at bounding box center [1385, 502] width 47 height 19
click at [973, 632] on input "text" at bounding box center [1168, 627] width 456 height 16
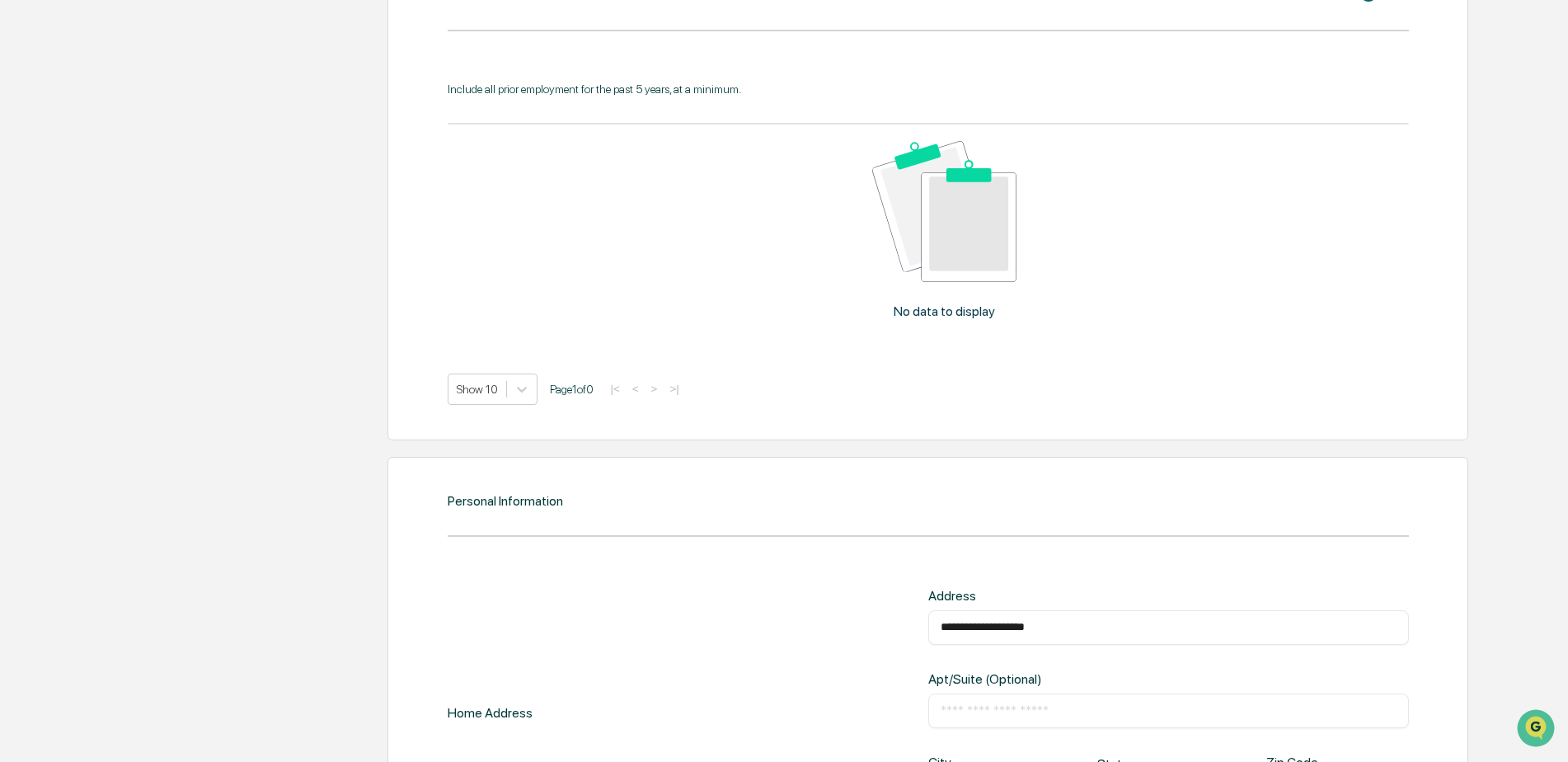
type input "**********"
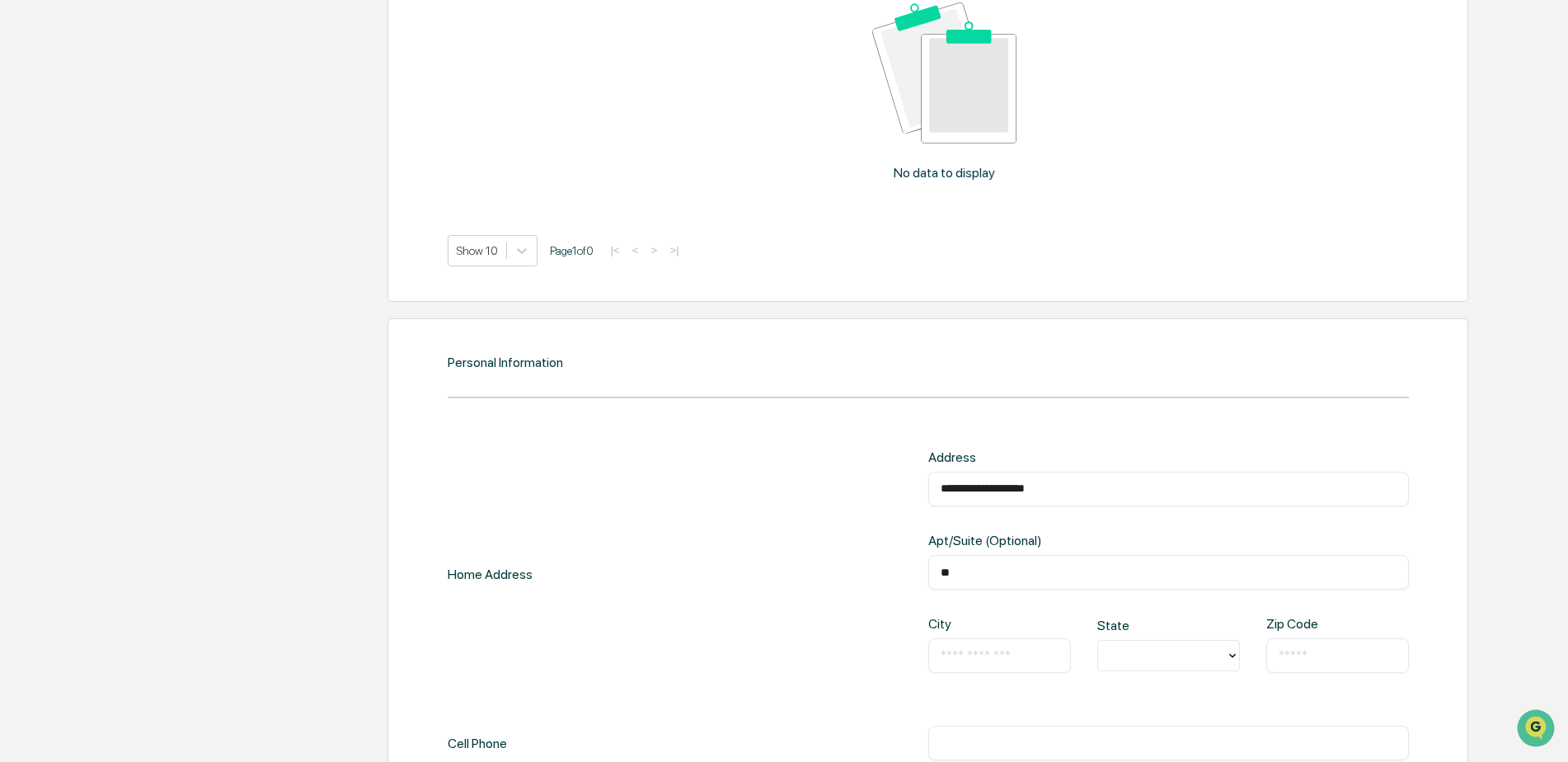
scroll to position [1782, 0]
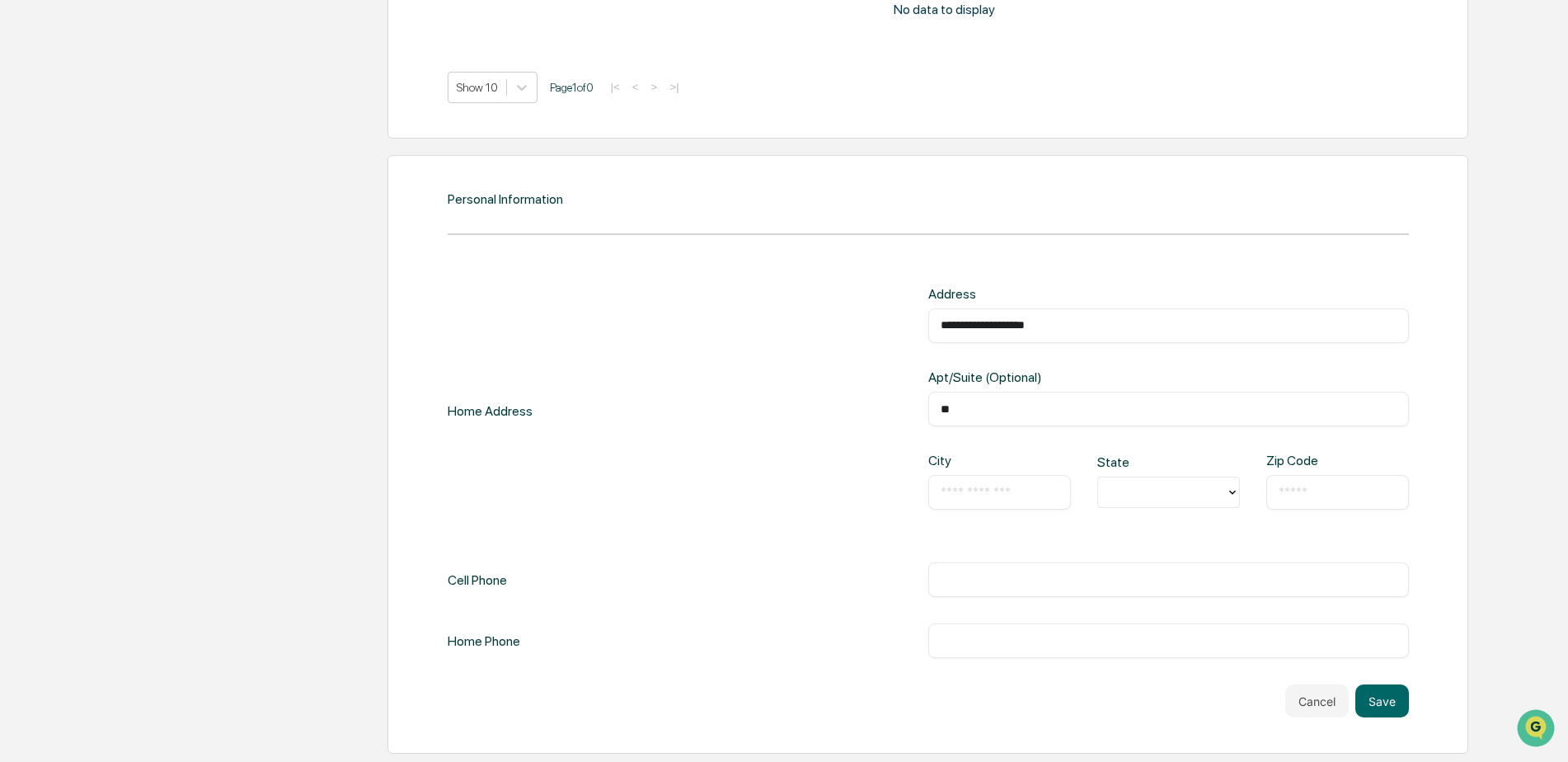
type input "**"
click at [969, 496] on input "text" at bounding box center [999, 491] width 118 height 16
type input "*******"
type input "**"
click at [1124, 524] on div "NY" at bounding box center [1168, 529] width 143 height 33
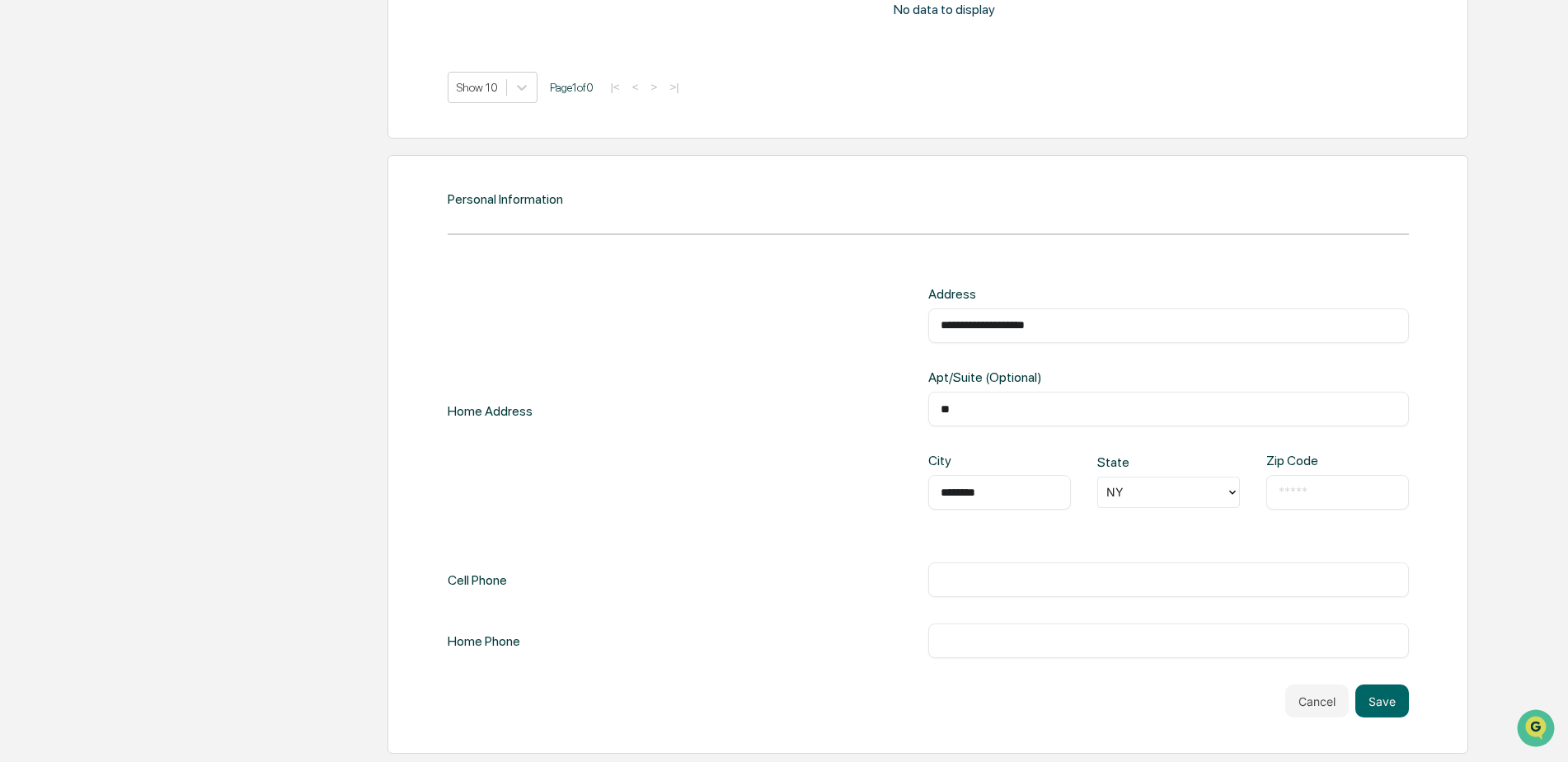
click at [1293, 496] on input "text" at bounding box center [1337, 491] width 118 height 16
type input "*****"
click at [1129, 580] on input "text" at bounding box center [1168, 579] width 456 height 16
type input "**********"
click at [1373, 710] on button "Save" at bounding box center [1382, 700] width 53 height 33
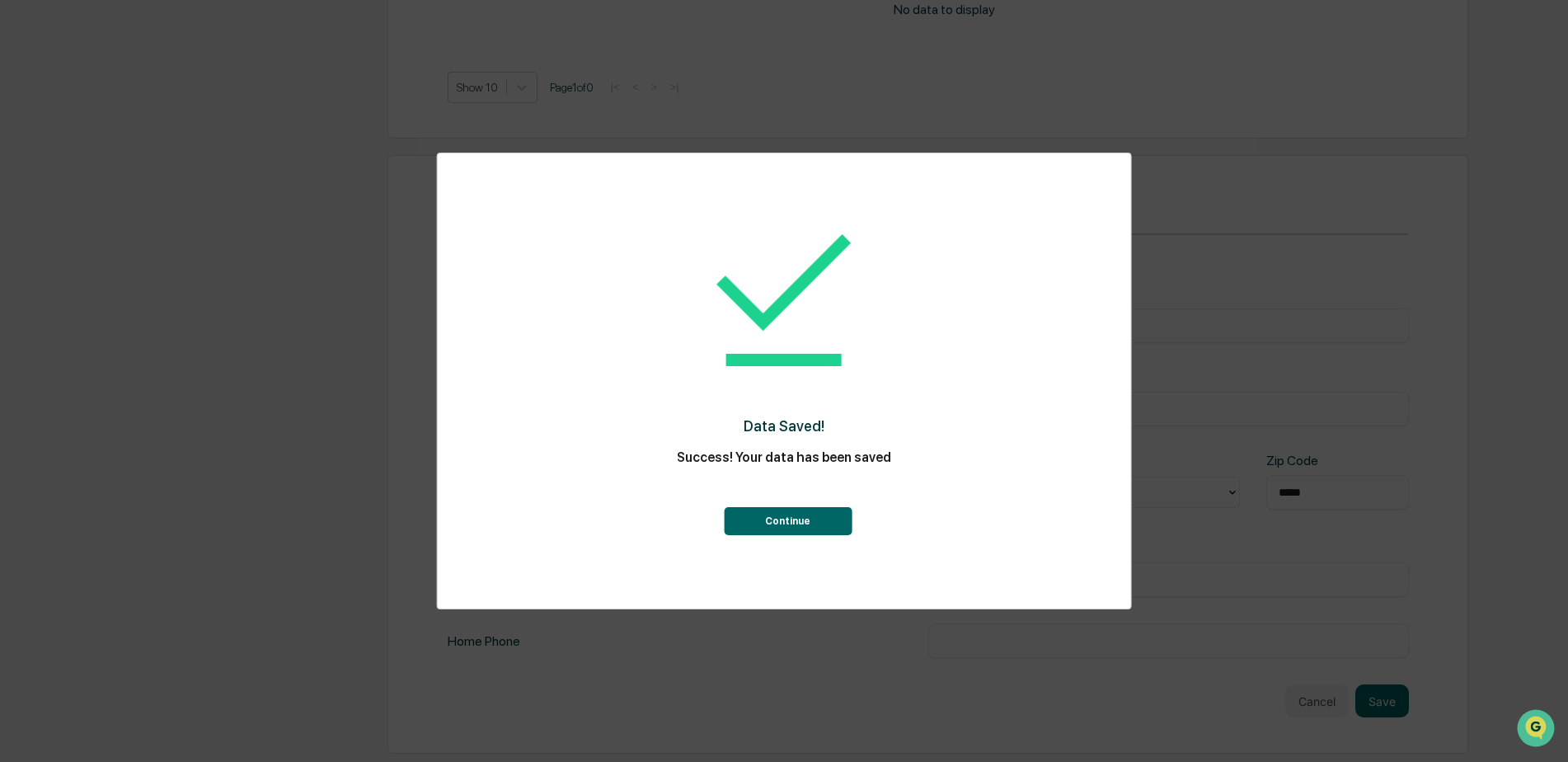
click at [781, 530] on button "Continue" at bounding box center [787, 521] width 128 height 28
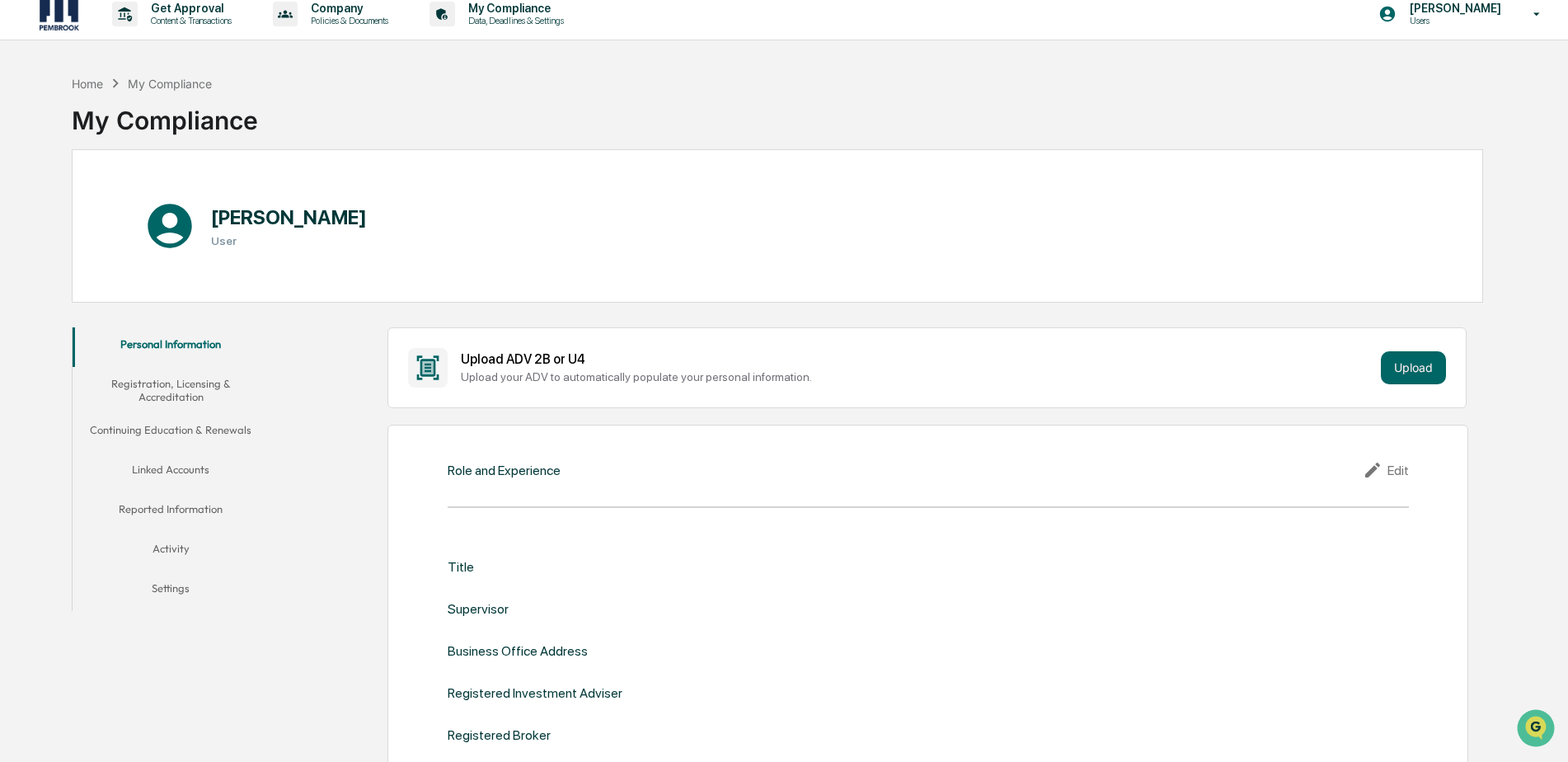
scroll to position [0, 0]
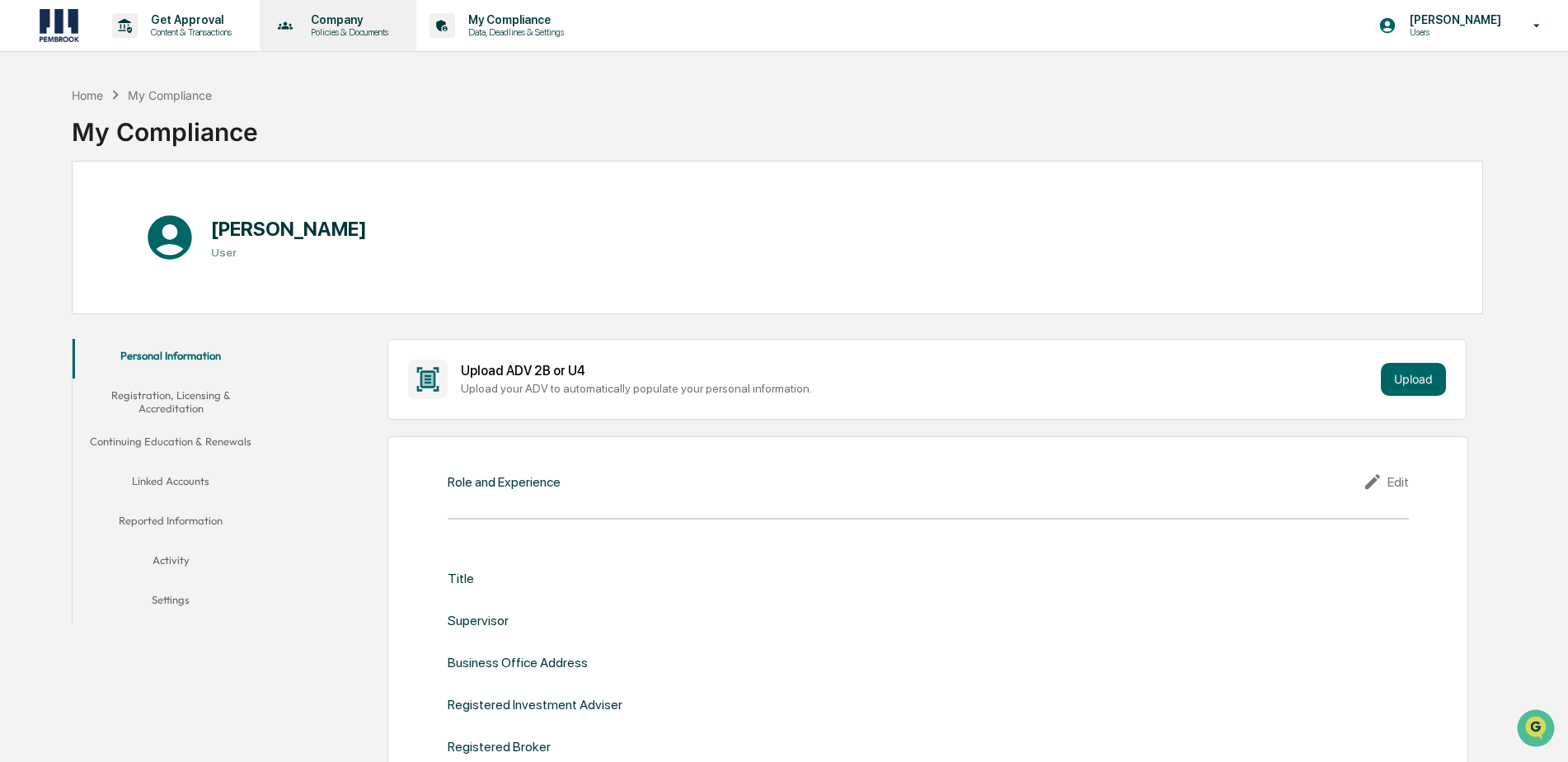
click at [329, 30] on p "Policies & Documents" at bounding box center [347, 32] width 99 height 12
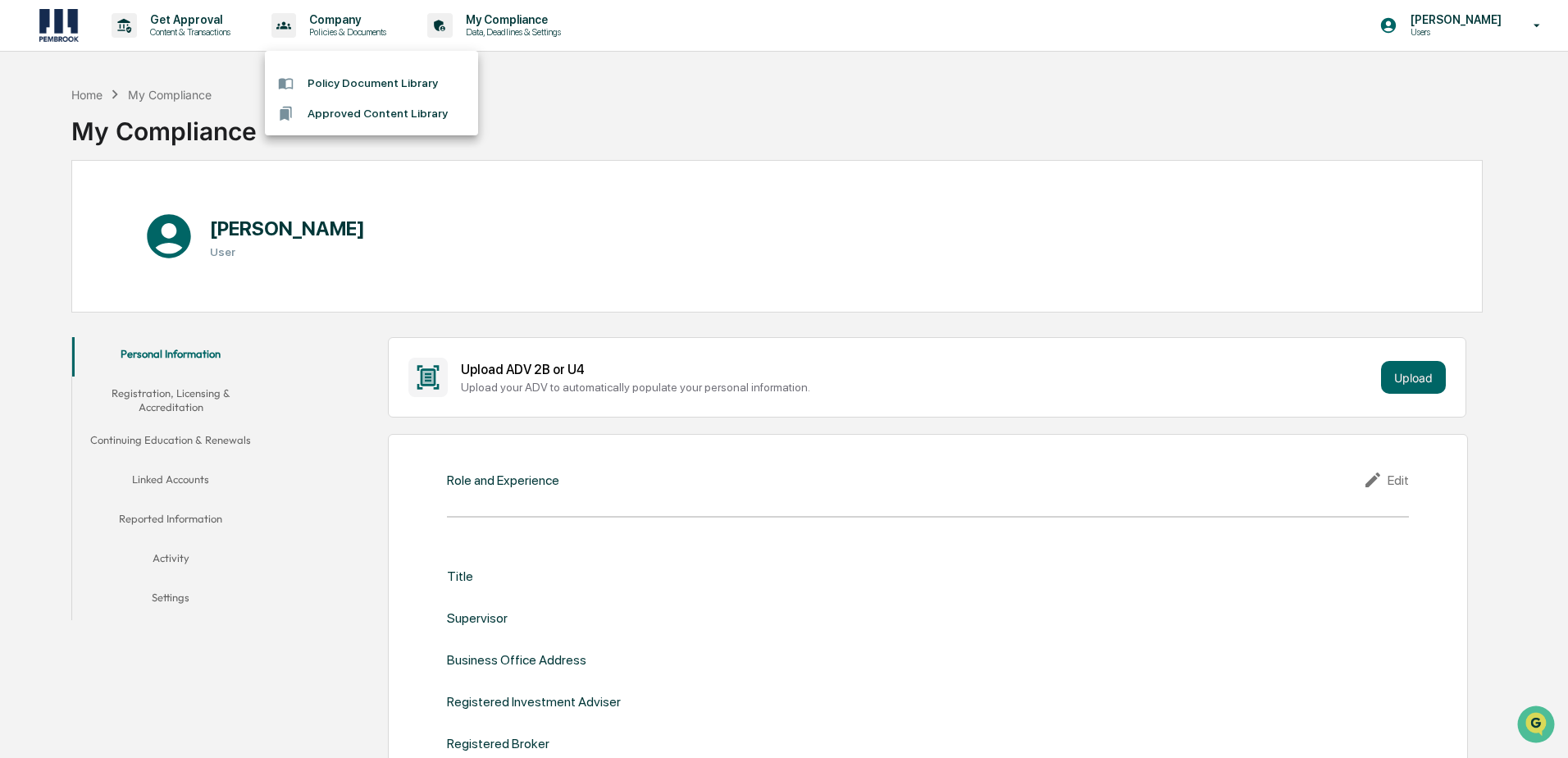
drag, startPoint x: 680, startPoint y: 115, endPoint x: 582, endPoint y: 35, distance: 126.5
click at [679, 114] on div at bounding box center [784, 379] width 1568 height 758
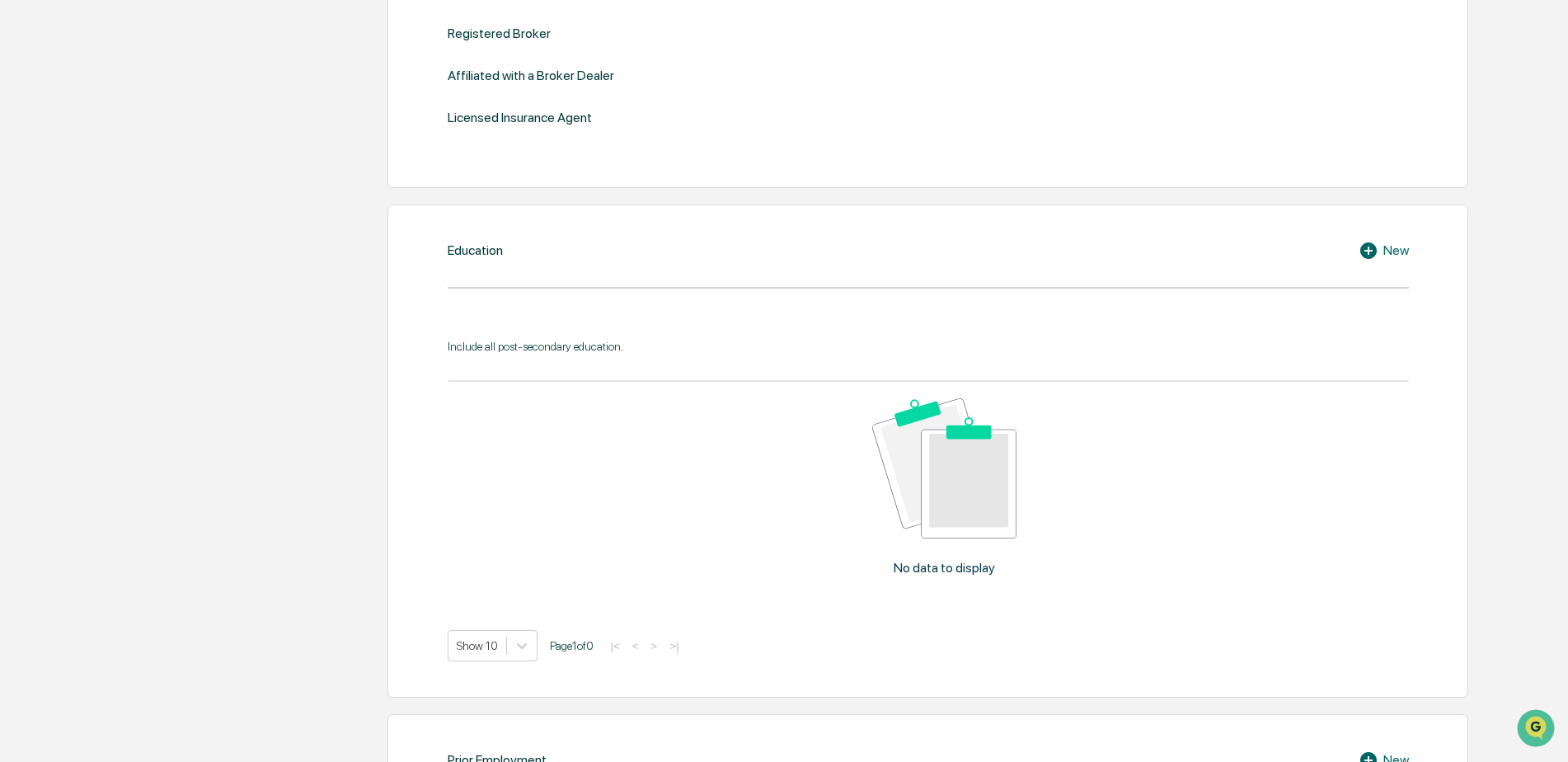
scroll to position [660, 0]
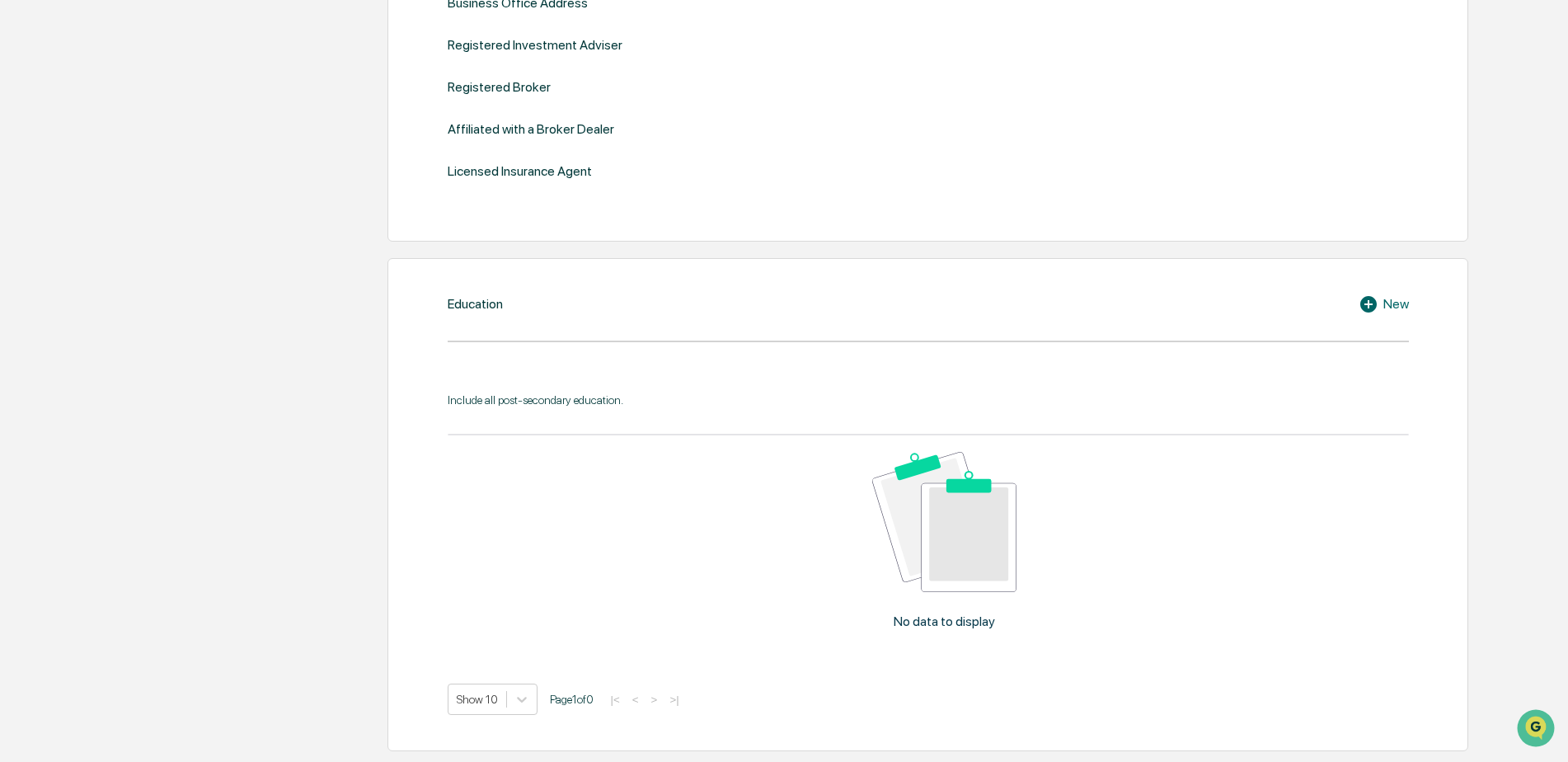
click at [586, 404] on div "Include all post-secondary education." at bounding box center [928, 400] width 962 height 14
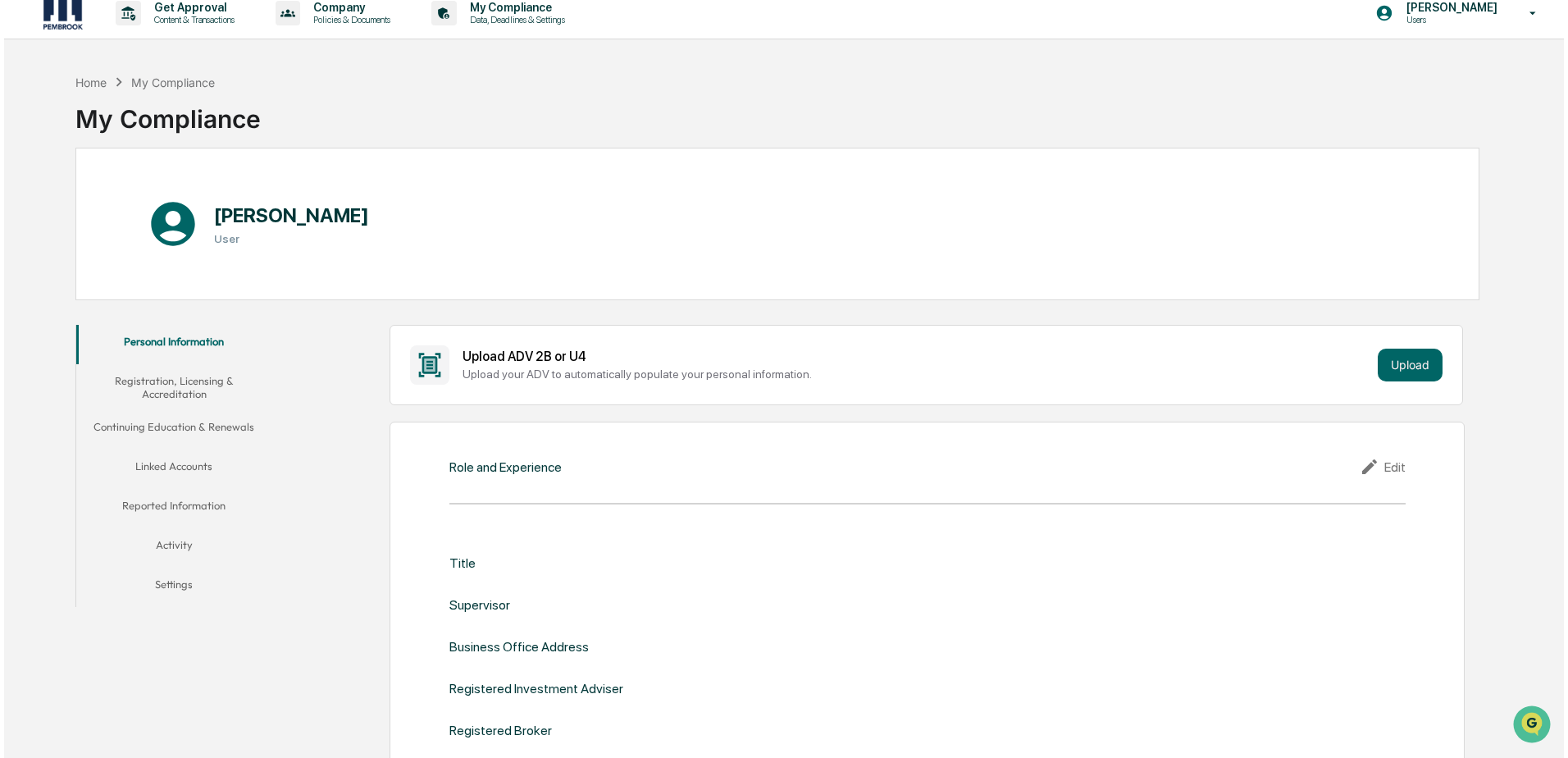
scroll to position [0, 0]
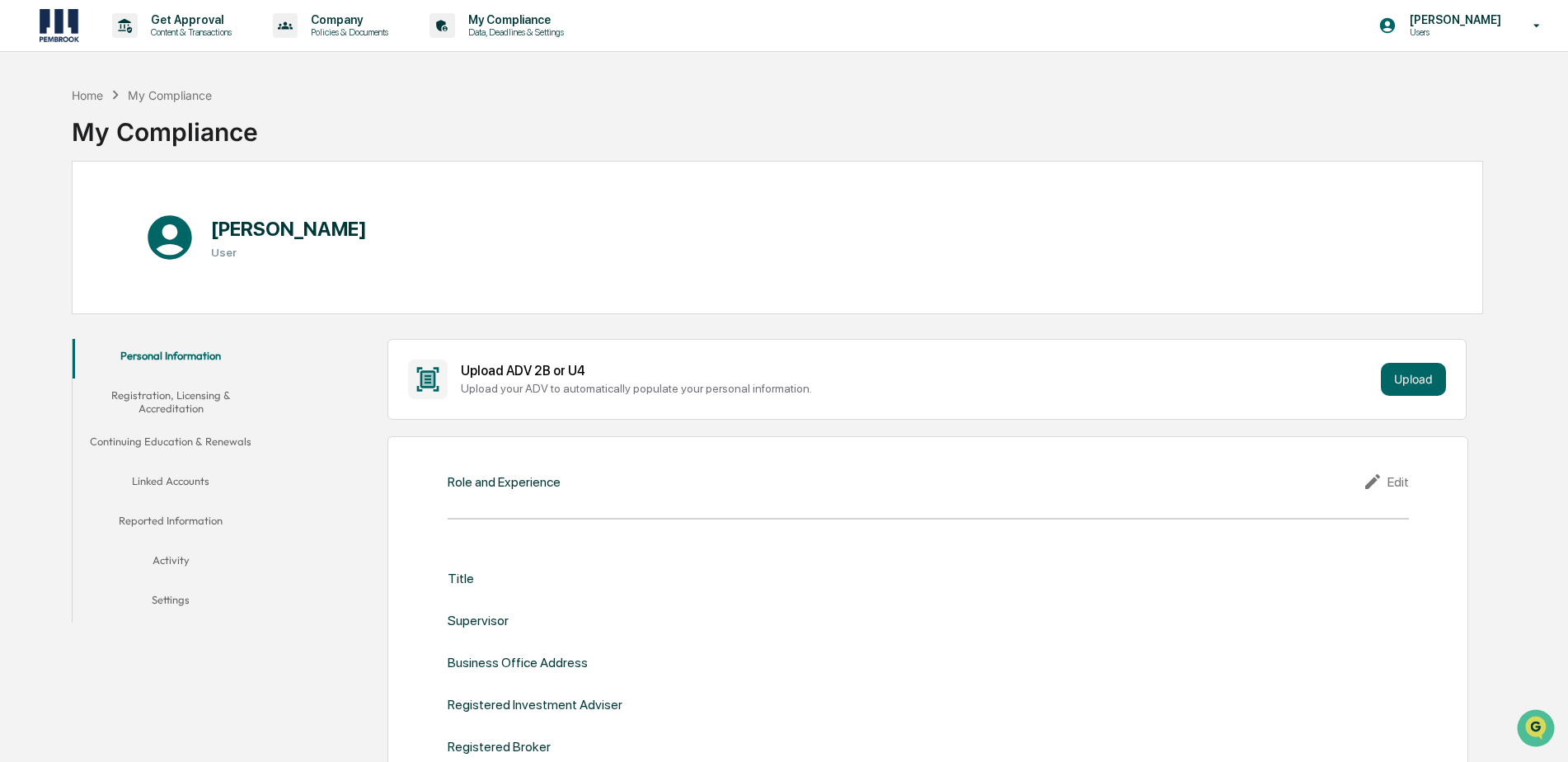
click at [167, 230] on icon at bounding box center [170, 238] width 52 height 52
click at [85, 100] on div "Home" at bounding box center [87, 95] width 31 height 14
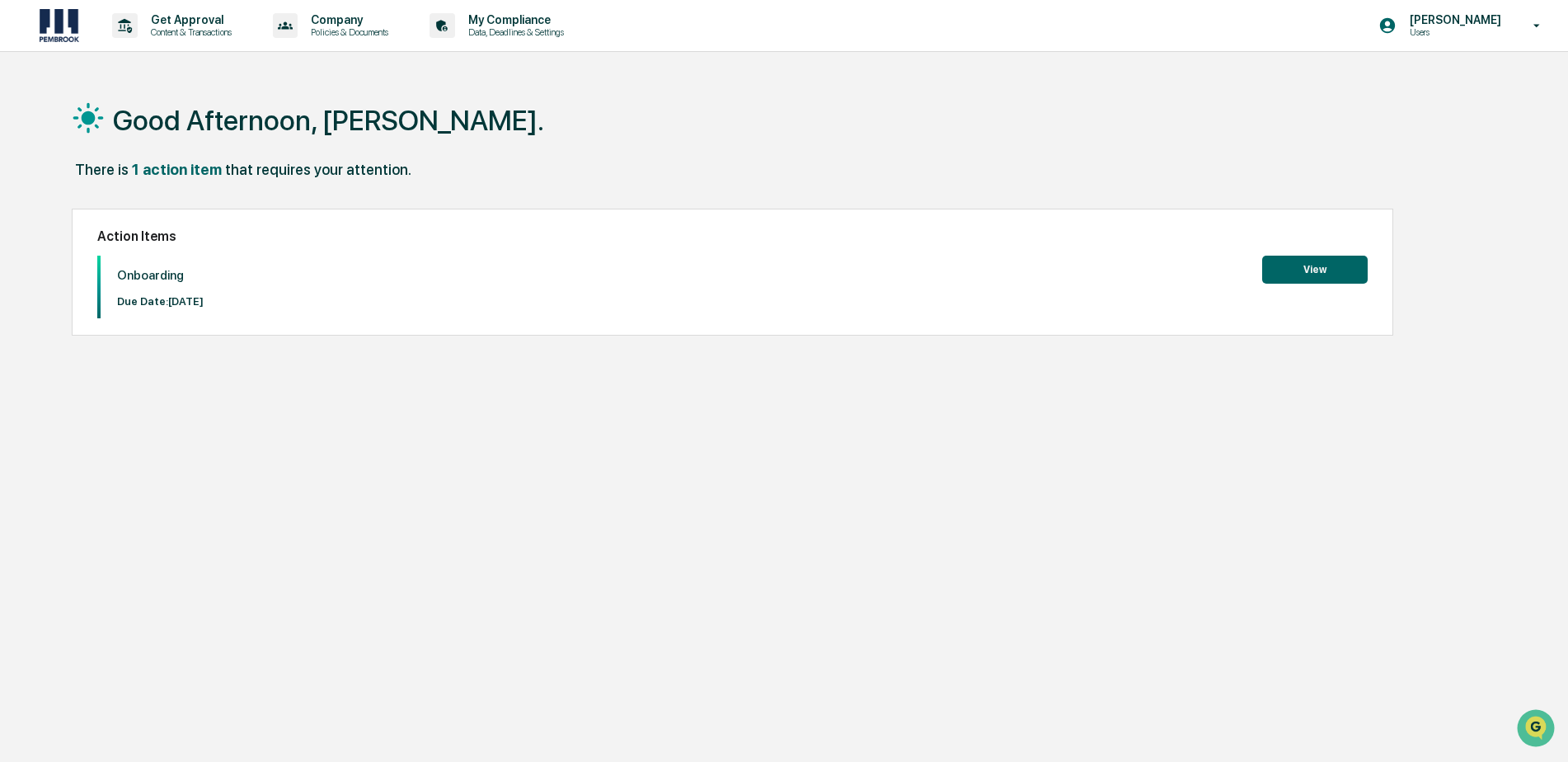
click at [1300, 267] on button "View" at bounding box center [1314, 269] width 106 height 28
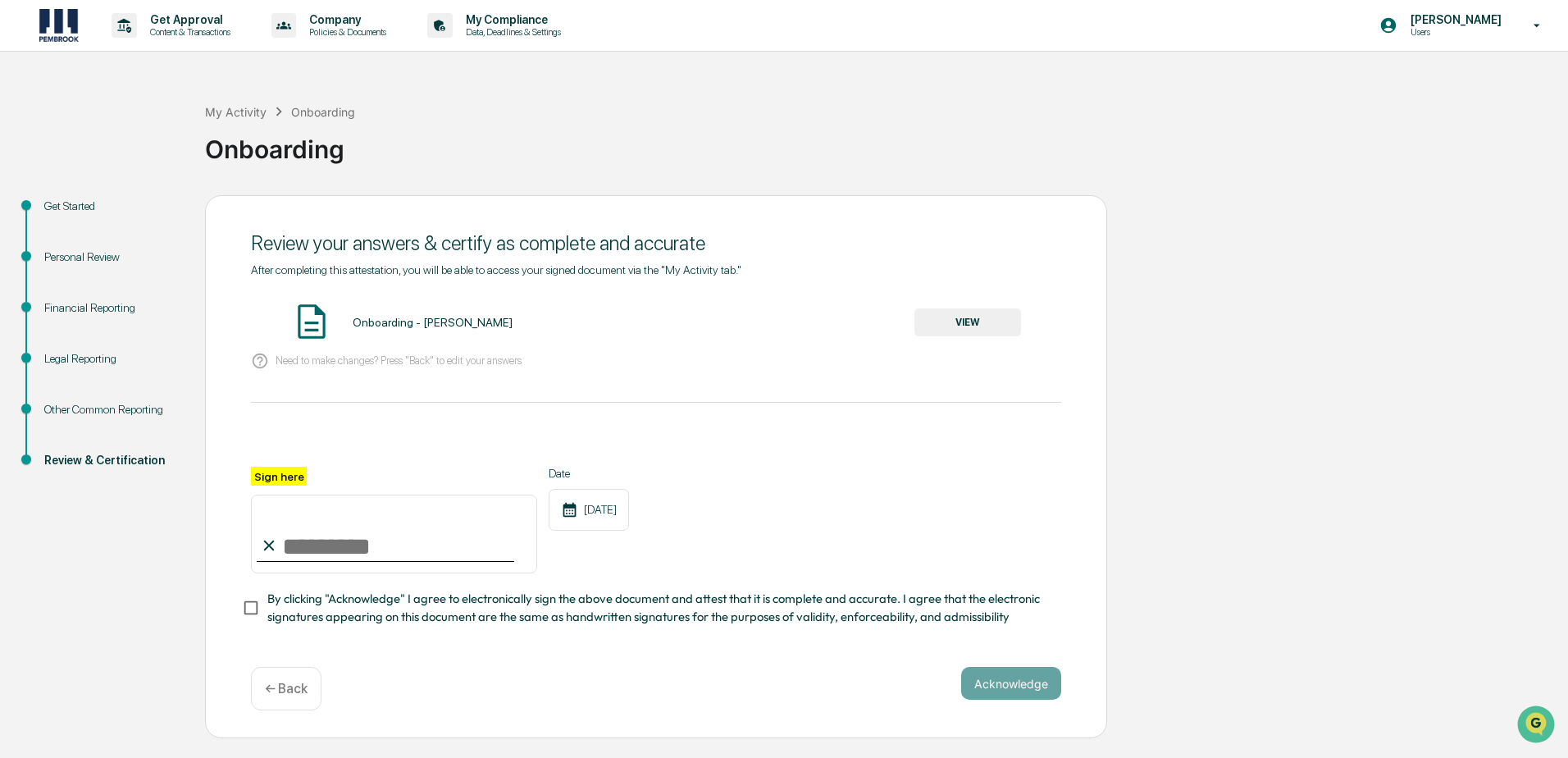
click at [1537, 18] on icon at bounding box center [1537, 25] width 29 height 16
click at [1373, 83] on li "Logout" at bounding box center [1439, 83] width 230 height 30
